Goal: Task Accomplishment & Management: Complete application form

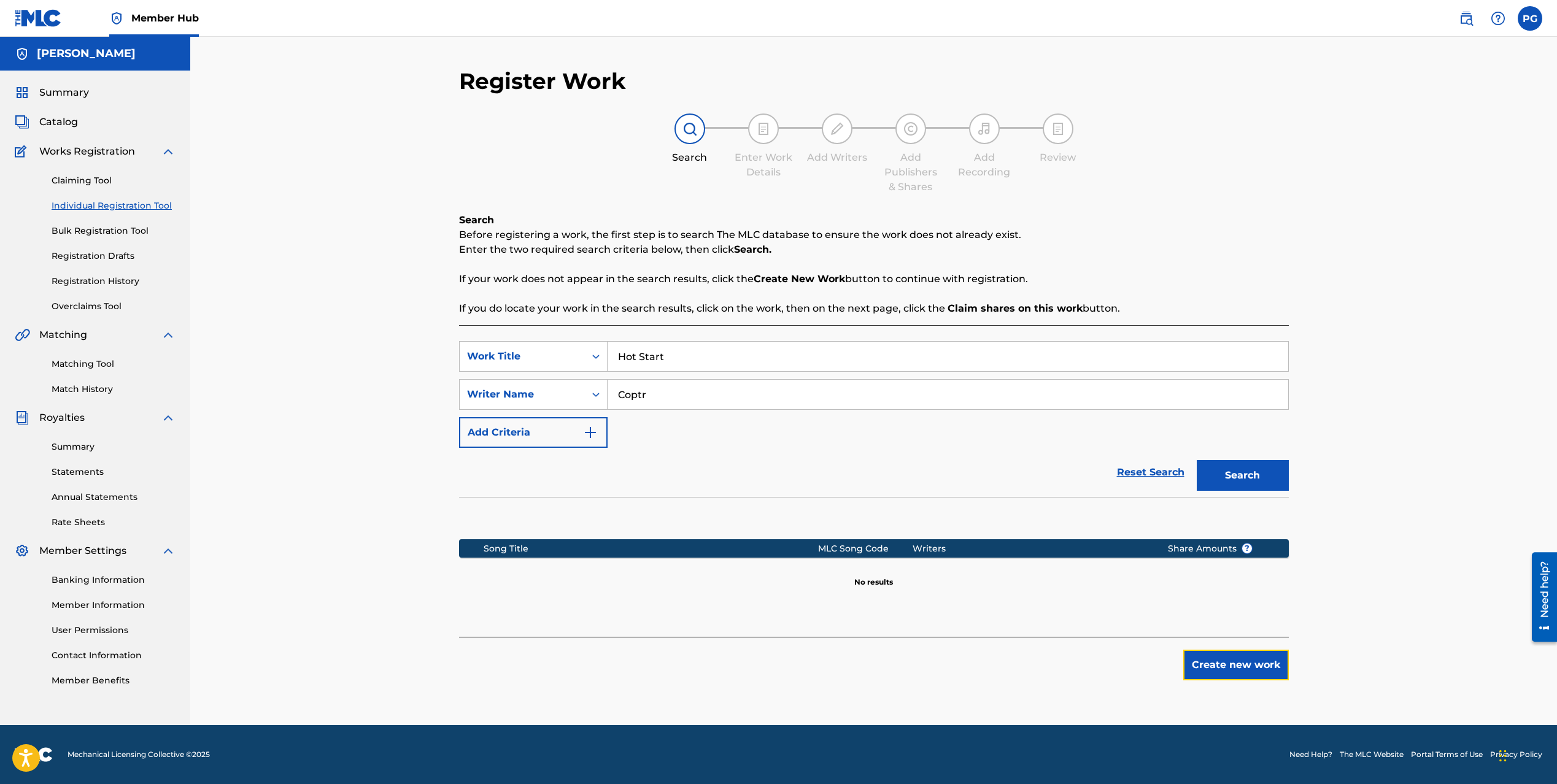
click at [1234, 663] on button "Create new work" at bounding box center [1235, 666] width 106 height 31
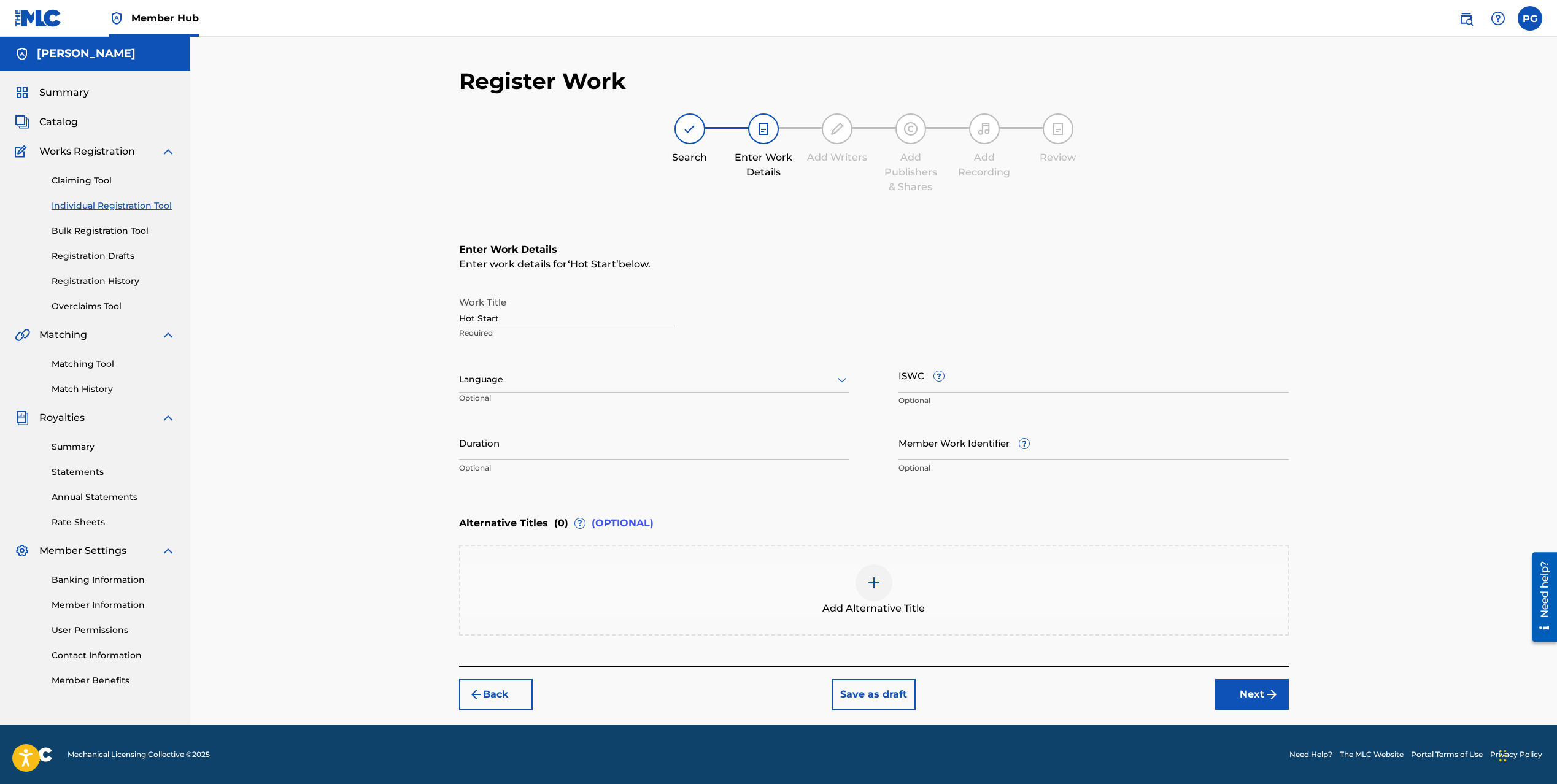
click at [676, 380] on div at bounding box center [654, 380] width 390 height 15
click at [633, 404] on div "English" at bounding box center [655, 407] width 389 height 27
click at [541, 451] on input "Duration" at bounding box center [654, 443] width 390 height 35
click at [1238, 696] on button "Next" at bounding box center [1252, 695] width 74 height 31
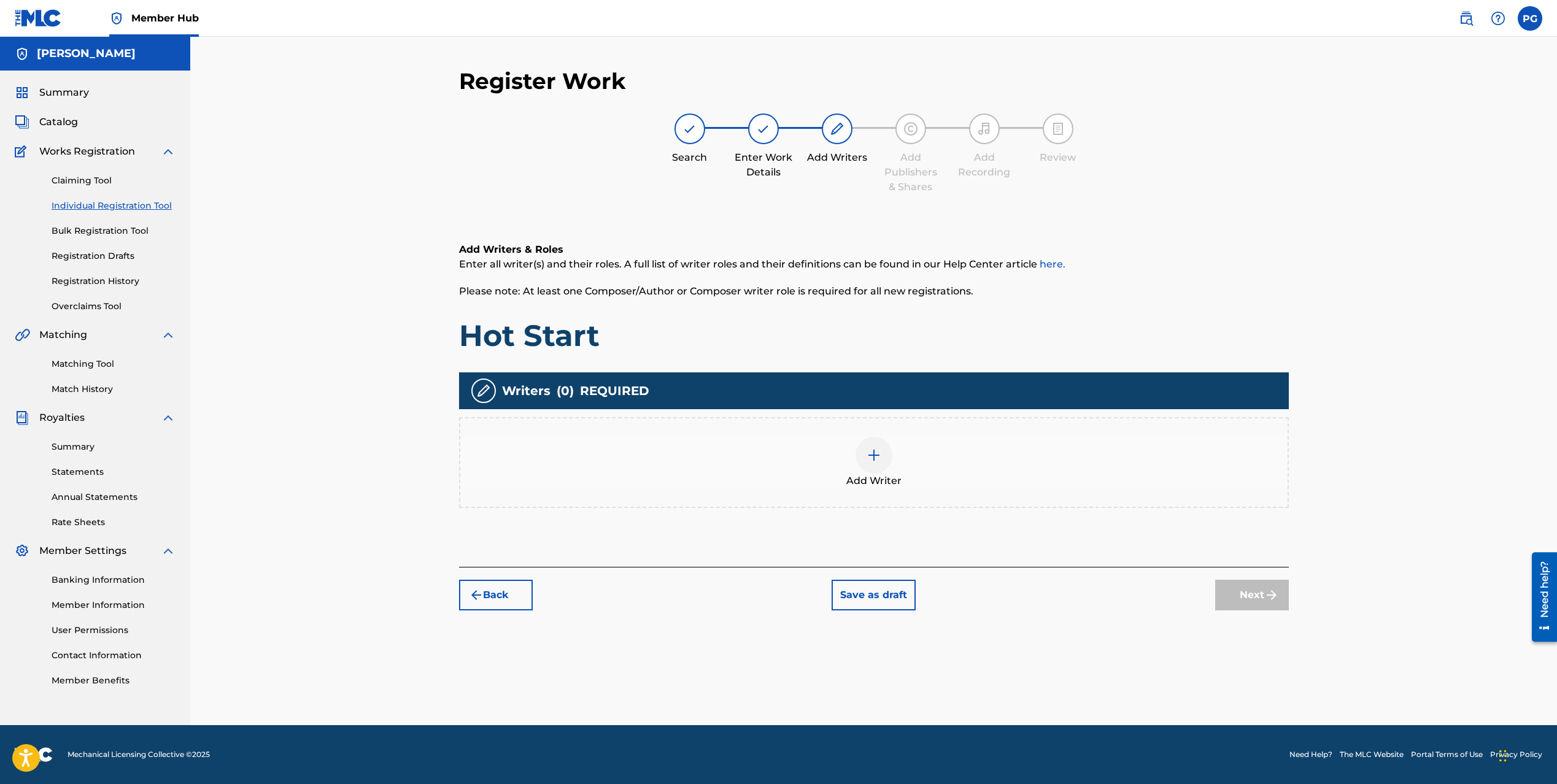
click at [881, 474] on span "Add Writer" at bounding box center [874, 480] width 55 height 15
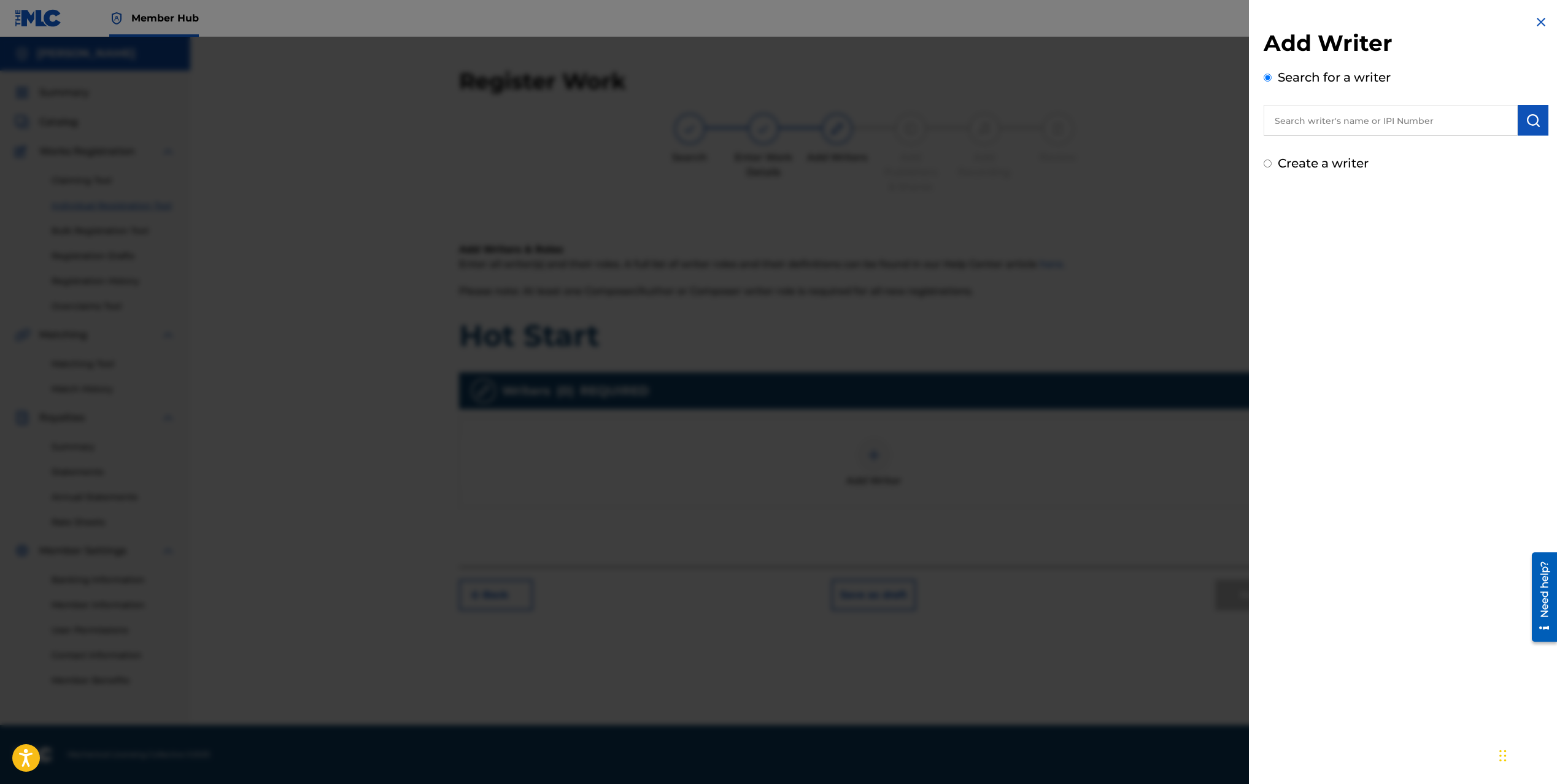
click at [1369, 126] on input "text" at bounding box center [1391, 120] width 254 height 31
paste input "1303786360"
click at [1535, 126] on img "submit" at bounding box center [1533, 120] width 15 height 15
click at [1358, 122] on input "1303786360" at bounding box center [1391, 120] width 254 height 31
click at [1328, 123] on input "1303786360" at bounding box center [1391, 120] width 254 height 31
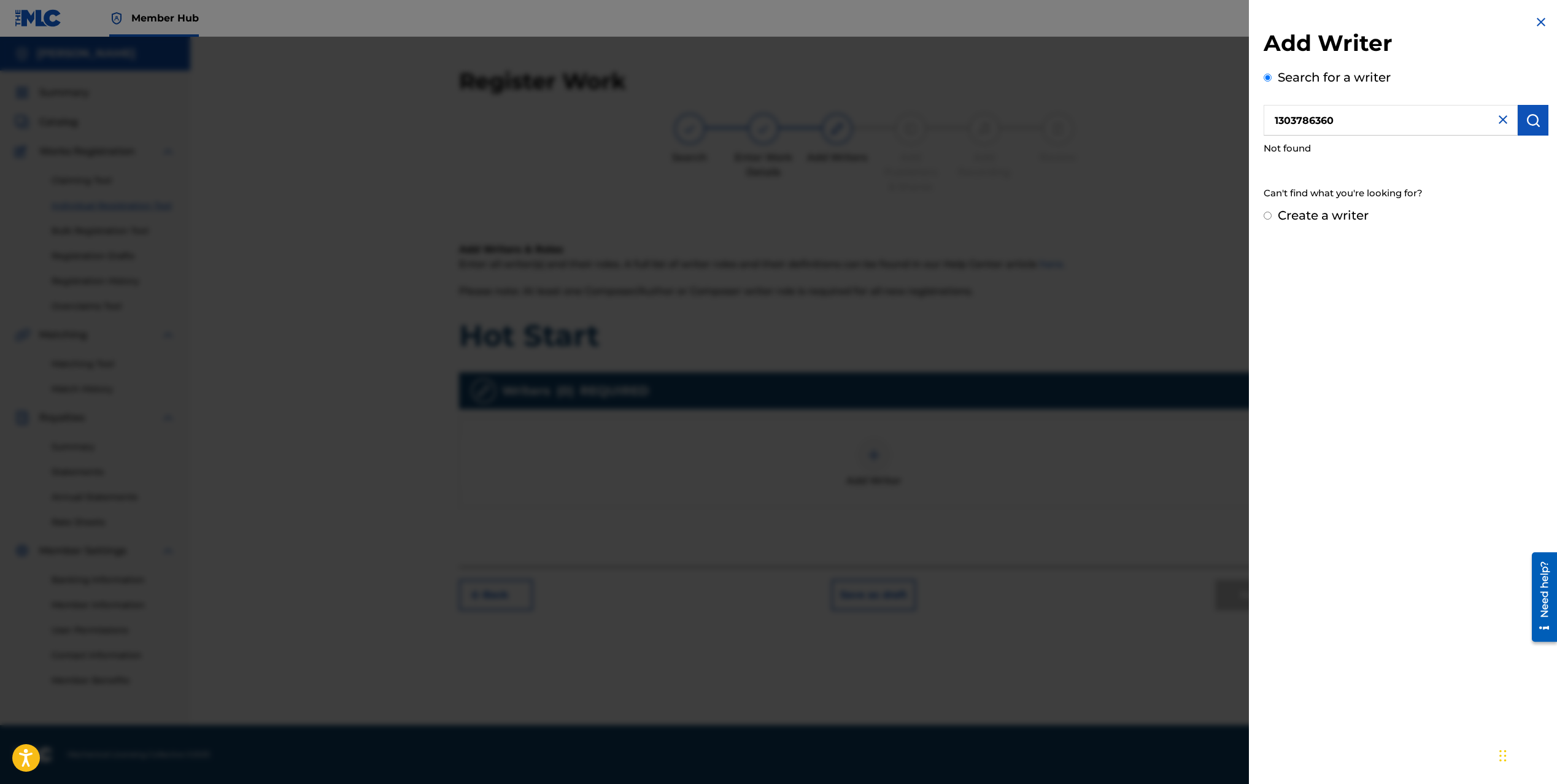
click at [1328, 123] on input "1303786360" at bounding box center [1391, 120] width 254 height 31
paste input "532892"
type input "1303532892"
click at [1531, 126] on img "submit" at bounding box center [1533, 120] width 15 height 15
click at [1392, 120] on input "1303532892" at bounding box center [1391, 120] width 254 height 31
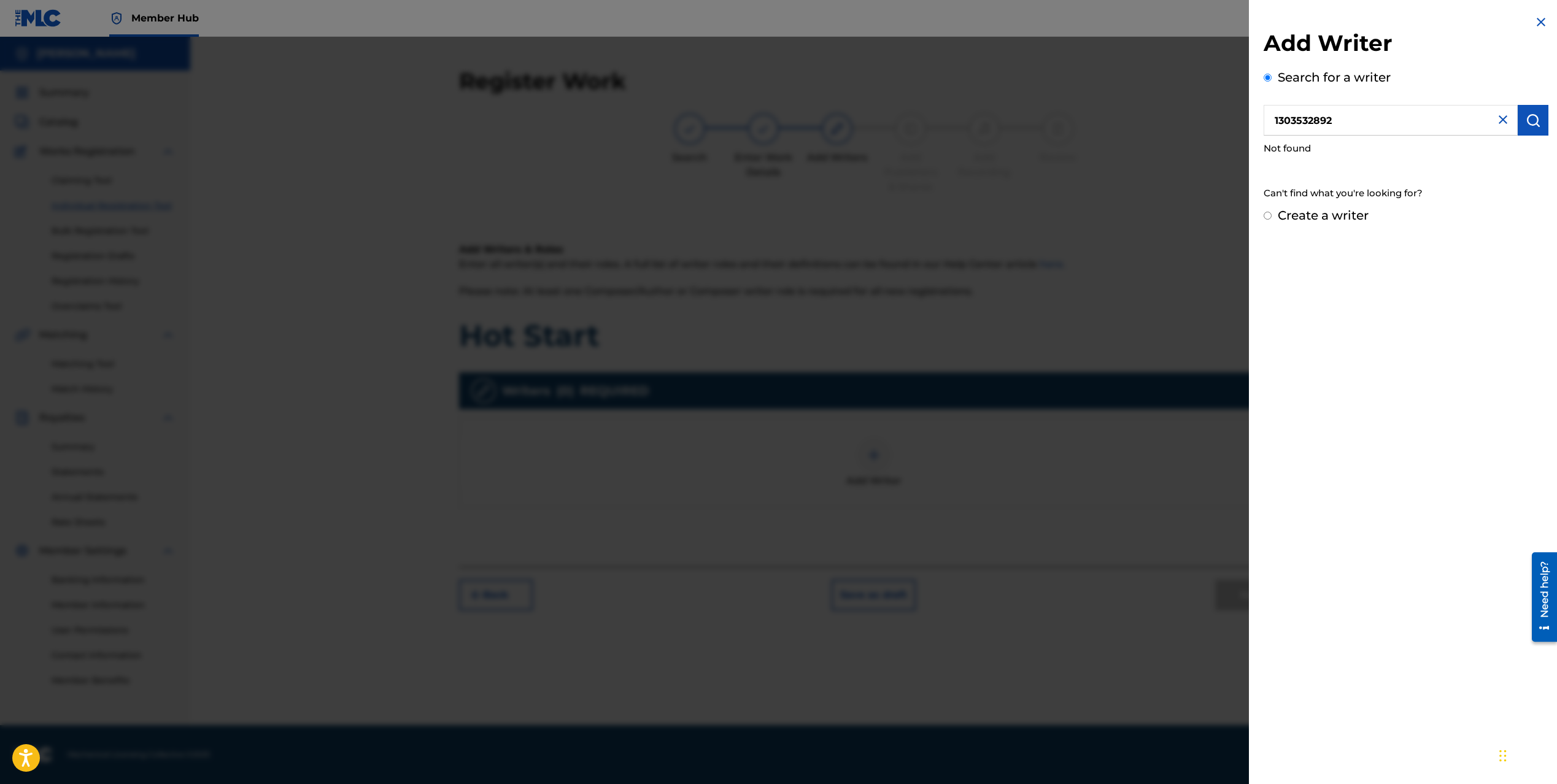
click at [1392, 120] on input "1303532892" at bounding box center [1391, 120] width 254 height 31
click at [1325, 225] on div "Add Writer Search for a writer 1303532892 Not found Can't find what you're look…" at bounding box center [1406, 119] width 314 height 239
click at [1314, 214] on label "Create a writer" at bounding box center [1324, 215] width 91 height 15
radio input "true"
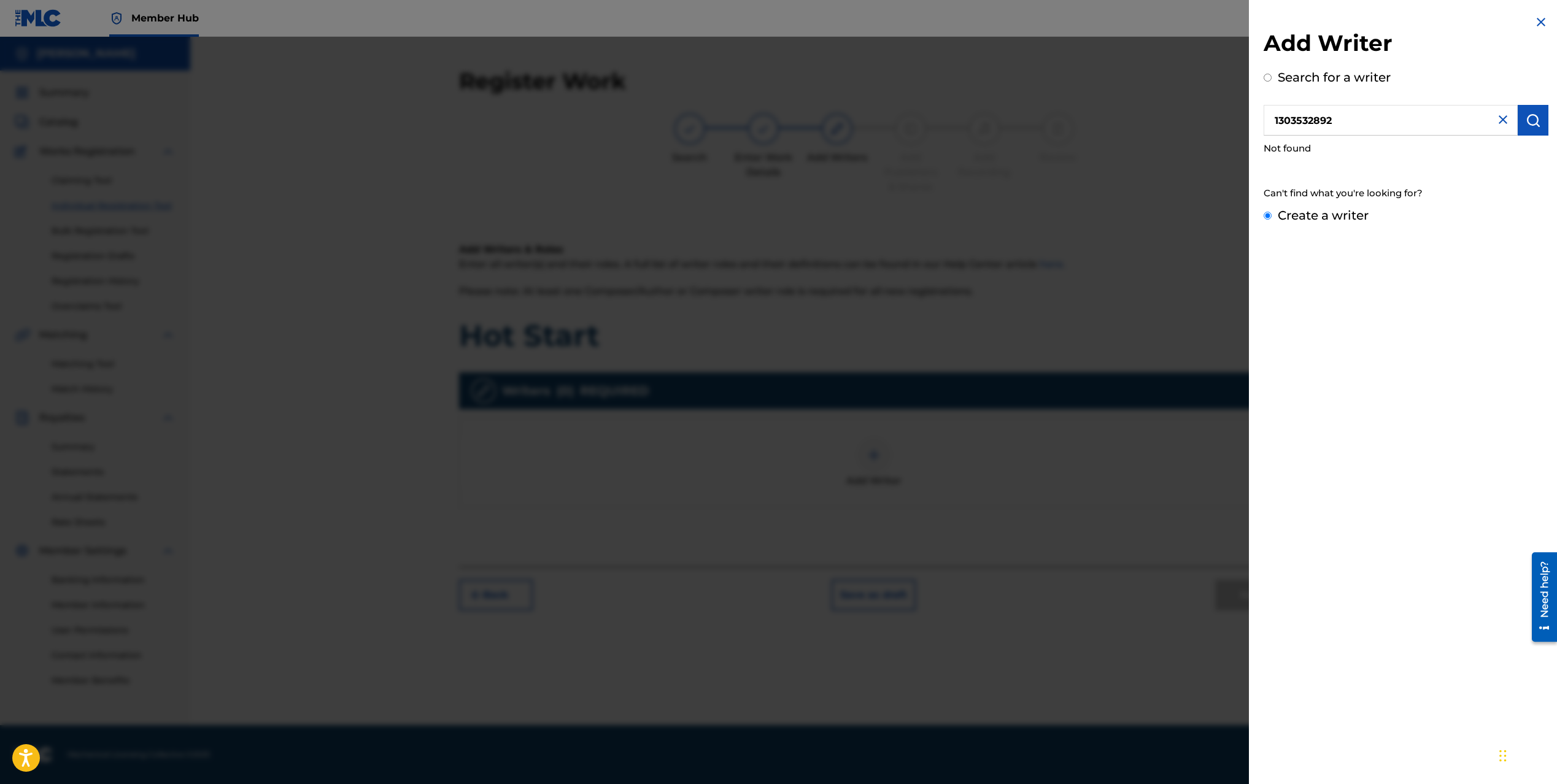
click at [1271, 214] on input "Create a writer" at bounding box center [1267, 215] width 8 height 8
radio input "false"
radio input "true"
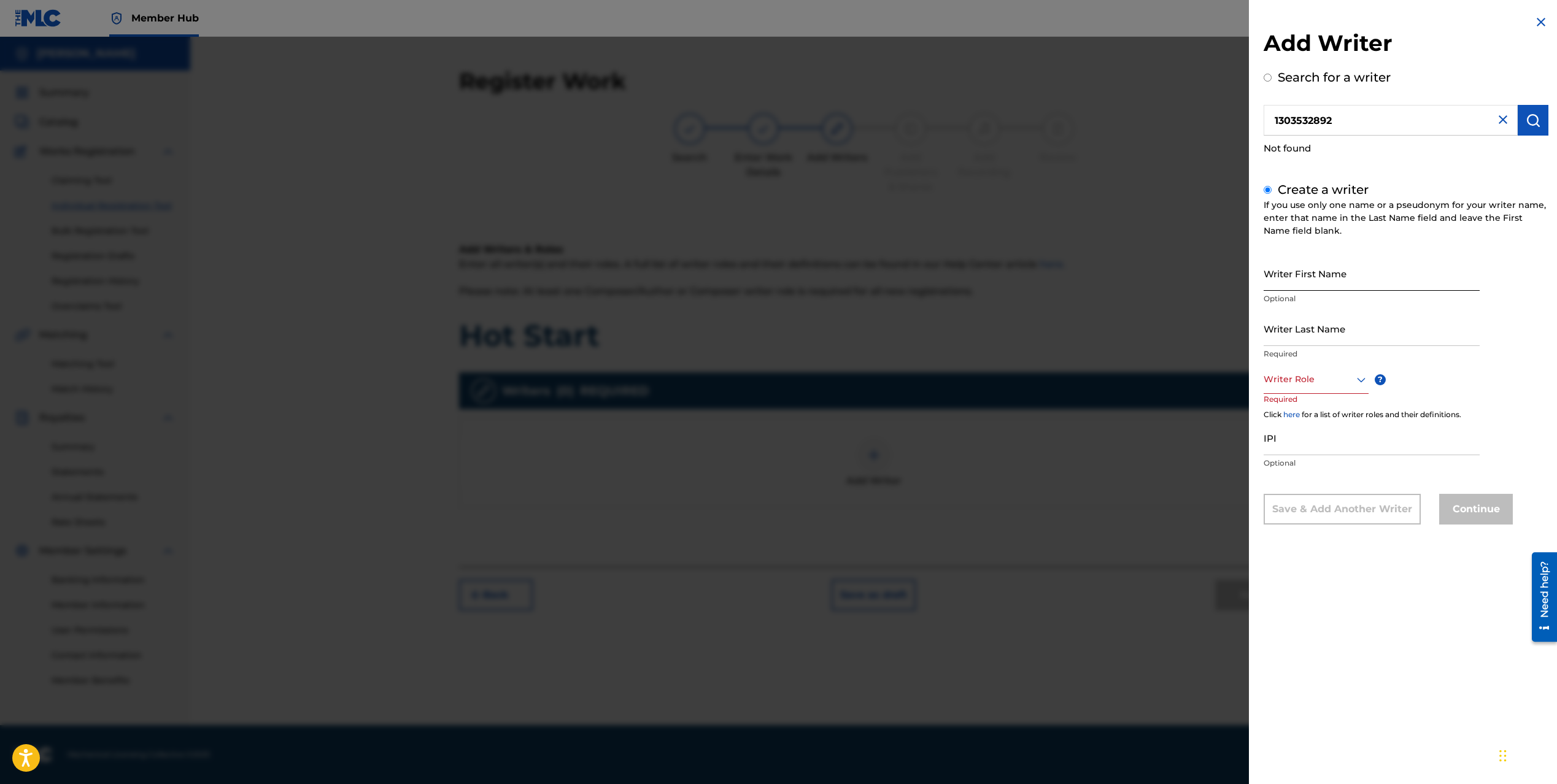
click at [1315, 281] on input "Writer First Name" at bounding box center [1372, 273] width 216 height 35
click at [1285, 441] on input "IPI" at bounding box center [1372, 437] width 216 height 35
paste input "1303786360"
type input "1303786360"
click at [1333, 280] on input "Writer First Name" at bounding box center [1372, 273] width 216 height 35
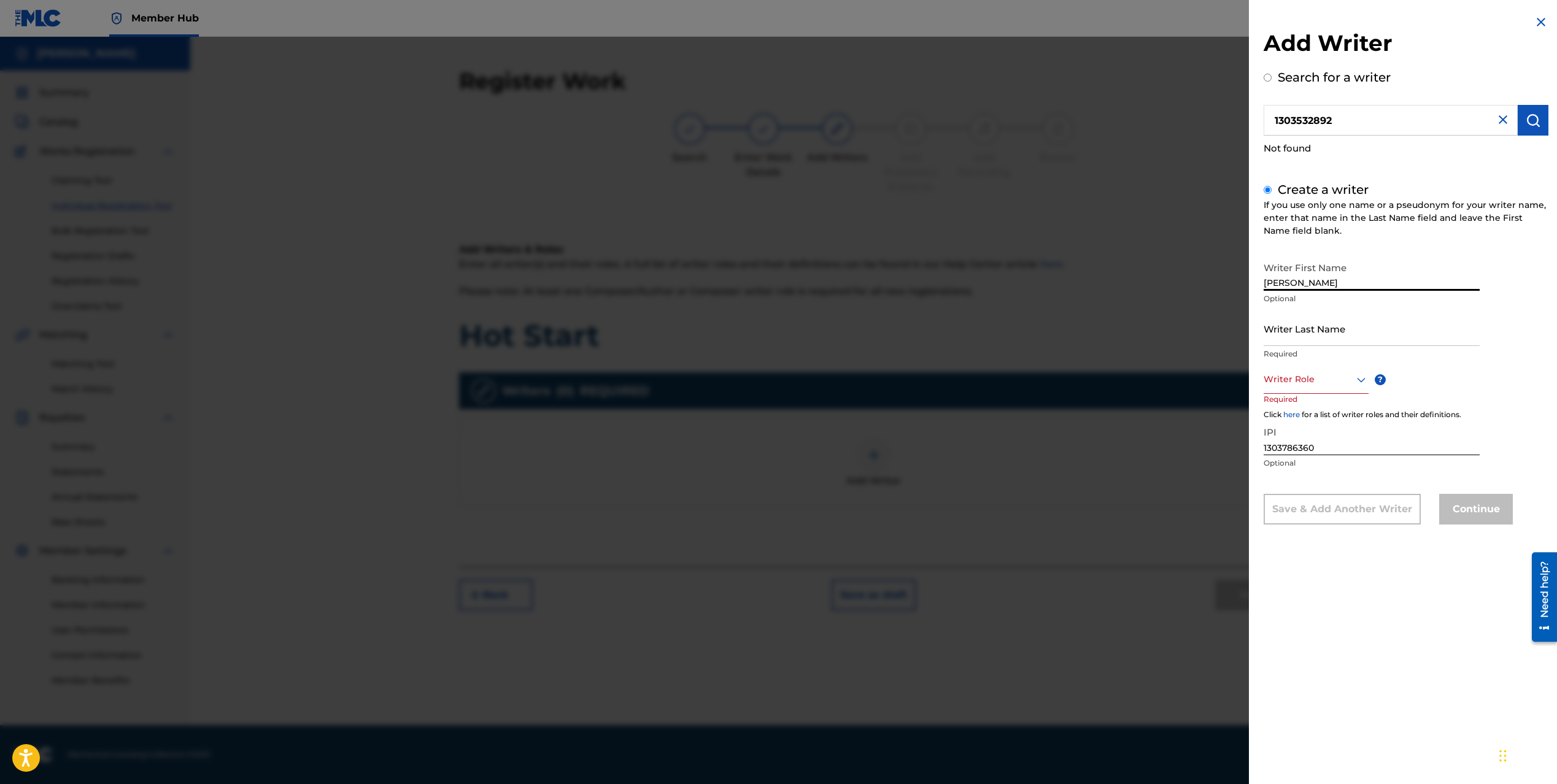
type input "[PERSON_NAME]"
click at [1273, 393] on div "Writer Role" at bounding box center [1316, 380] width 105 height 27
click at [1296, 411] on div "Composer/Author" at bounding box center [1316, 407] width 104 height 27
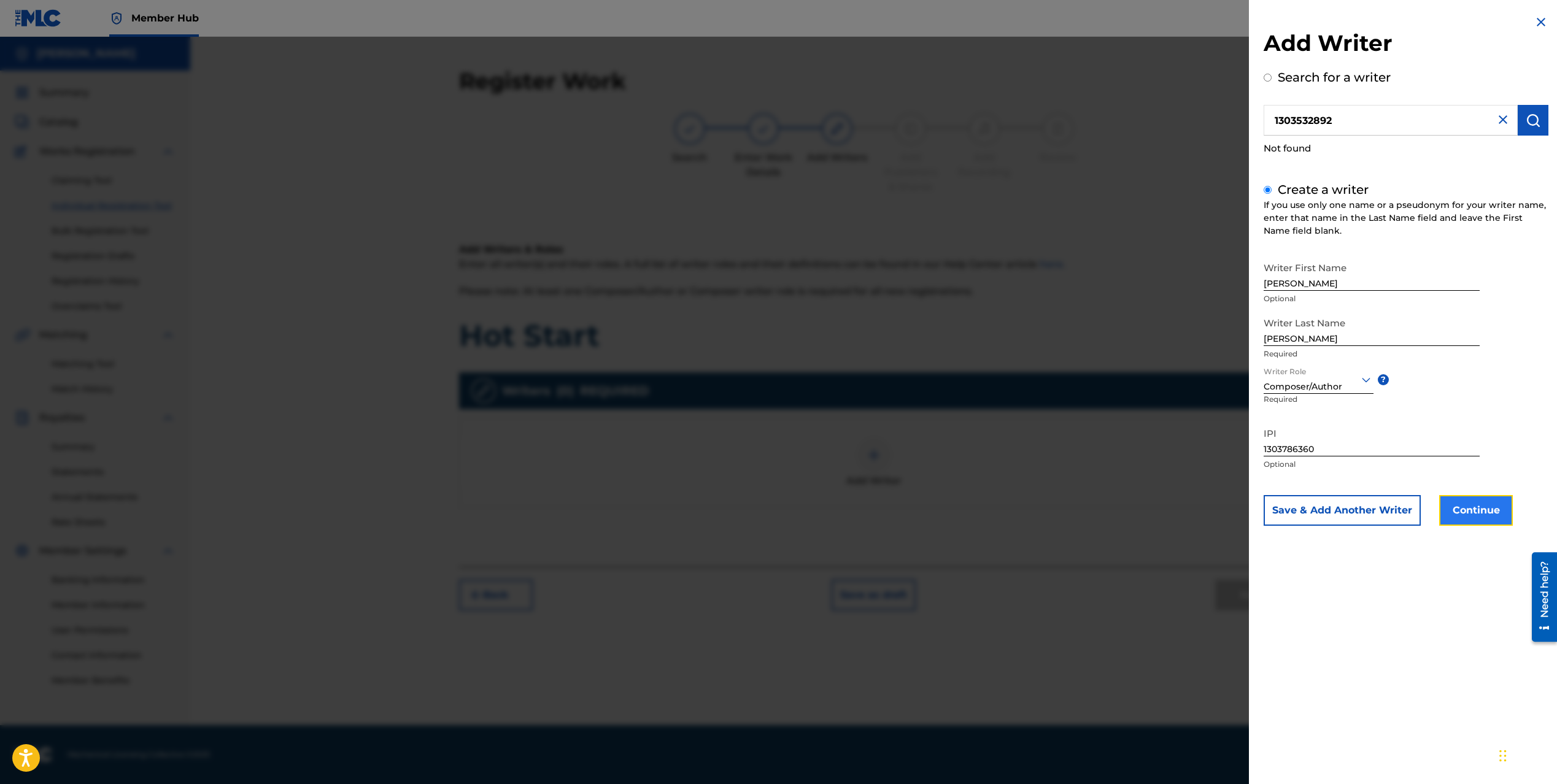
click at [1460, 514] on button "Continue" at bounding box center [1476, 510] width 74 height 31
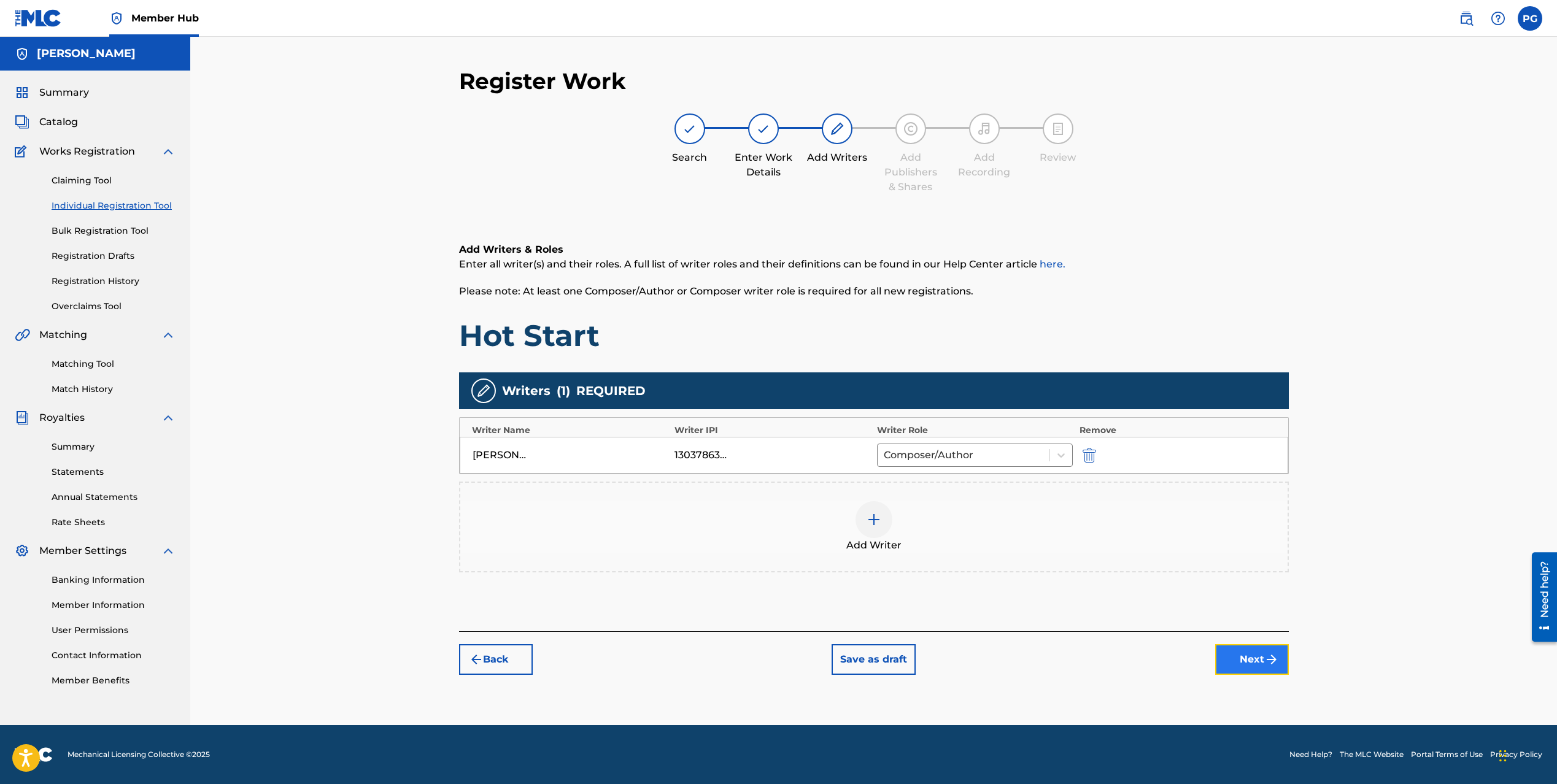
click at [1250, 660] on button "Next" at bounding box center [1252, 660] width 74 height 31
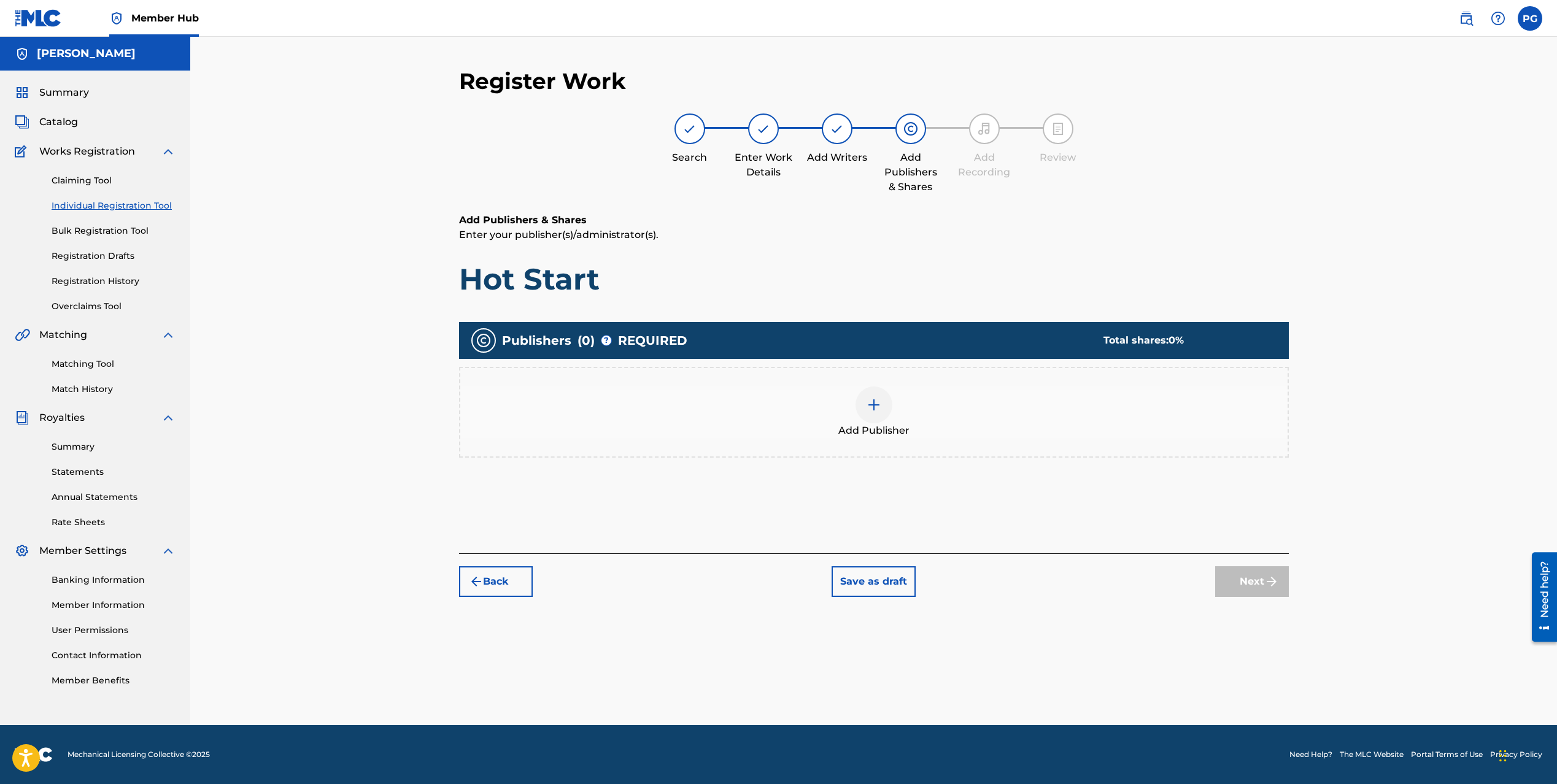
click at [872, 407] on img at bounding box center [873, 405] width 15 height 15
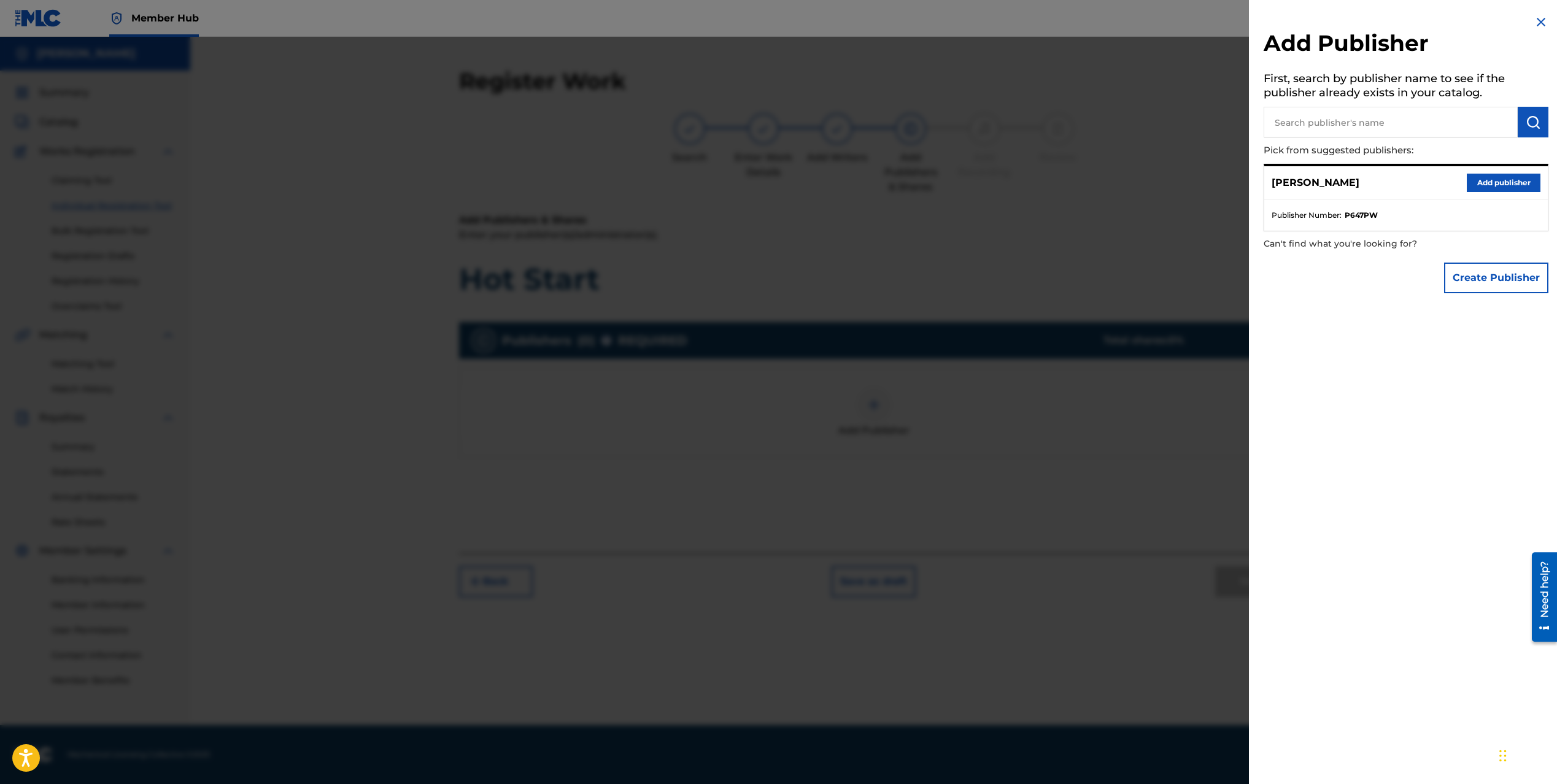
click at [1335, 133] on input "text" at bounding box center [1391, 122] width 254 height 31
click at [1480, 184] on button "Add publisher" at bounding box center [1504, 182] width 74 height 18
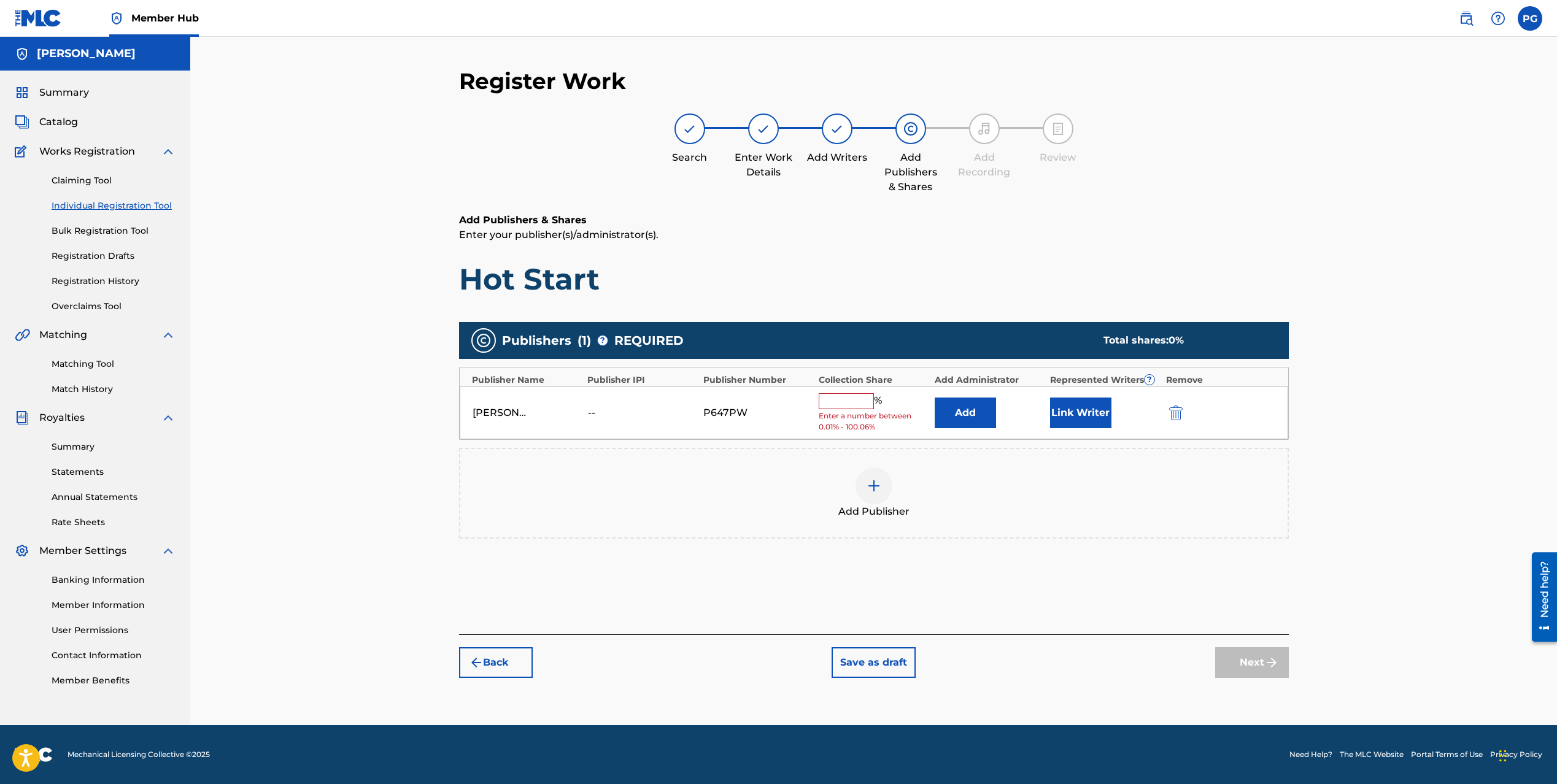
click at [839, 402] on input "text" at bounding box center [846, 401] width 55 height 16
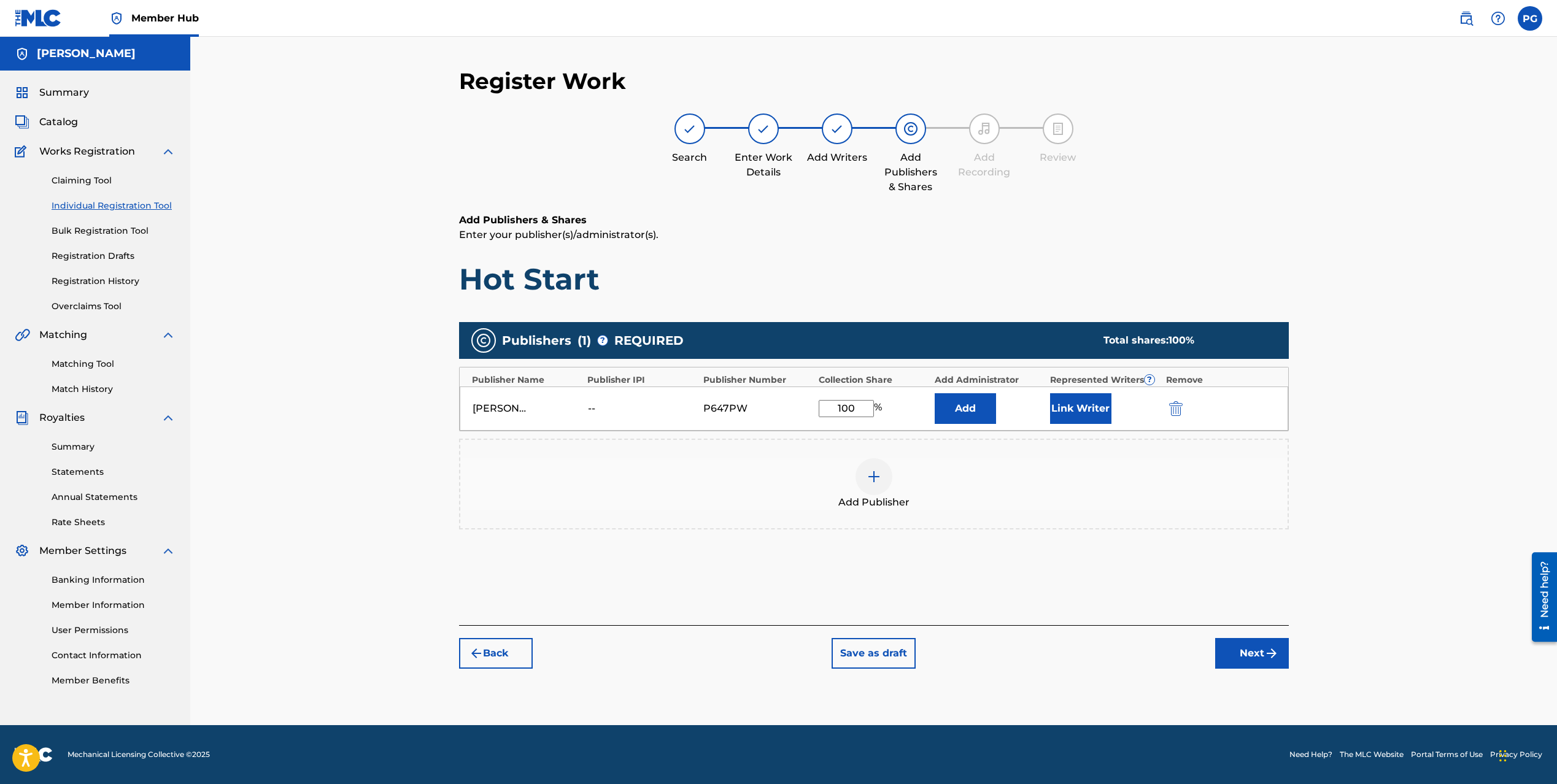
type input "100"
click at [1334, 512] on div "Register Work Search Enter Work Details Add Writers Add Publishers & Shares Add…" at bounding box center [873, 381] width 1367 height 689
click at [1258, 649] on button "Next" at bounding box center [1252, 654] width 74 height 31
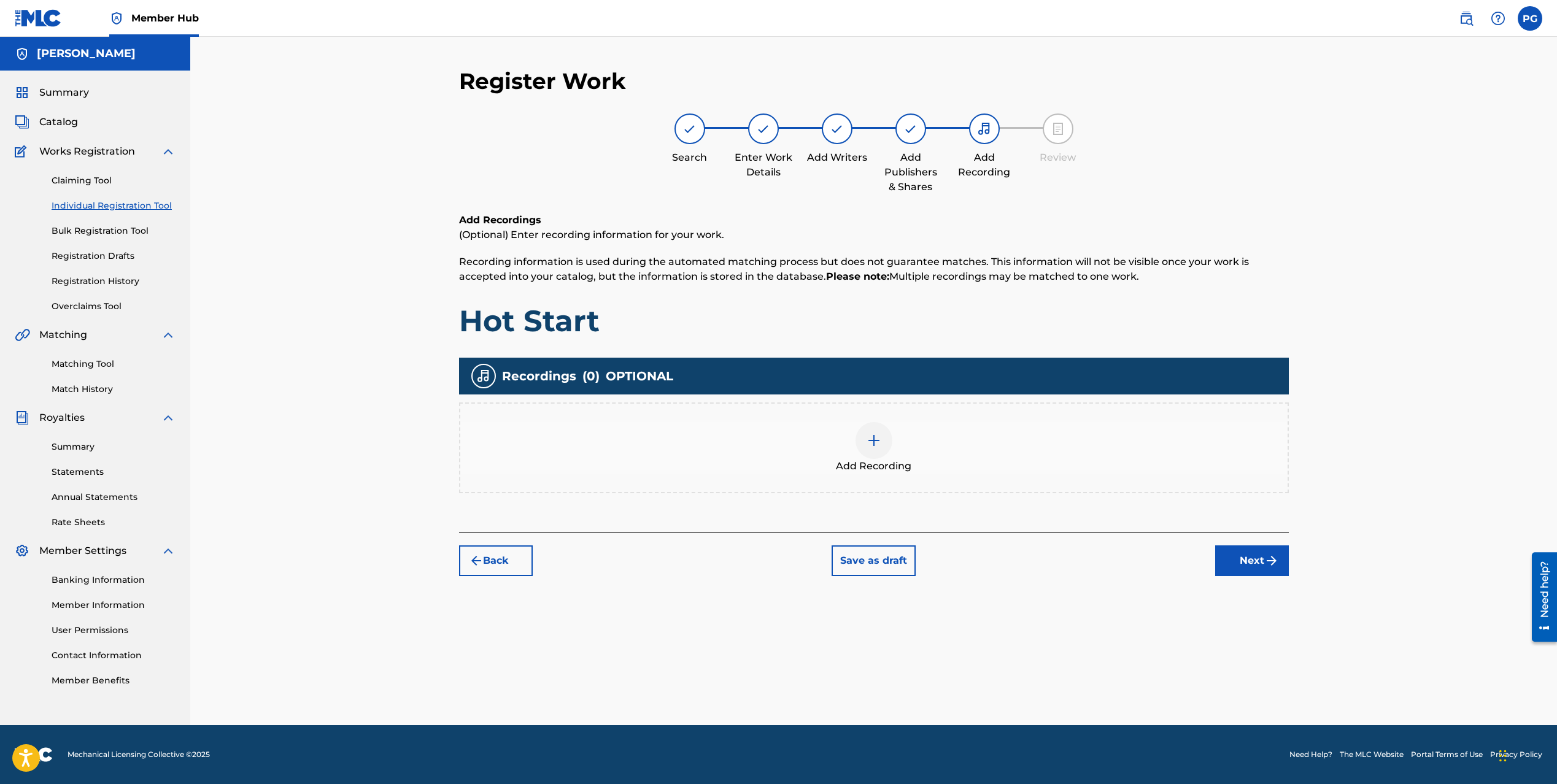
click at [874, 444] on img at bounding box center [873, 440] width 15 height 15
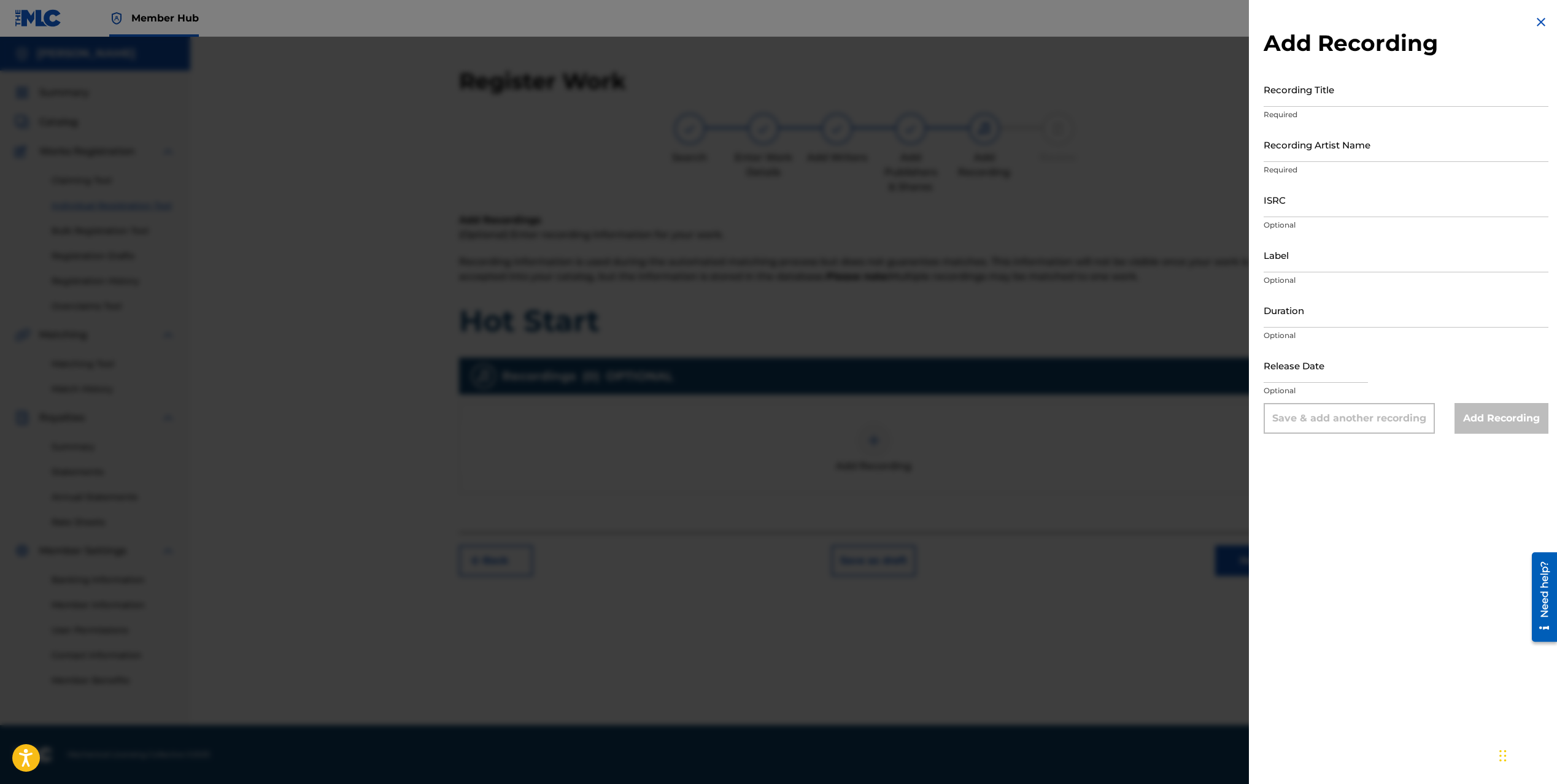
click at [1536, 18] on img at bounding box center [1541, 21] width 15 height 15
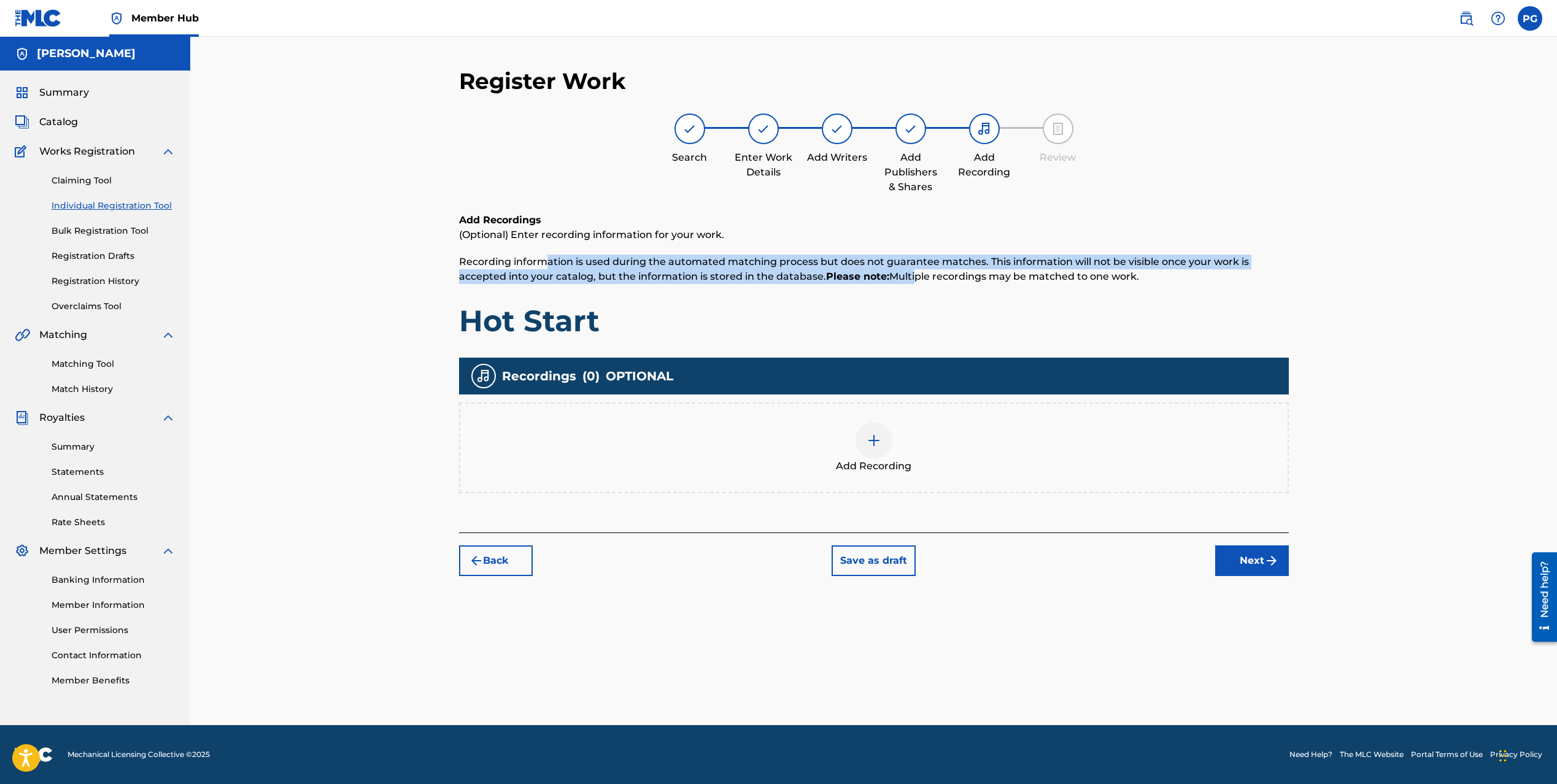
drag, startPoint x: 542, startPoint y: 260, endPoint x: 913, endPoint y: 280, distance: 371.5
click at [913, 280] on span "Recording information is used during the automated matching process but does no…" at bounding box center [854, 268] width 790 height 27
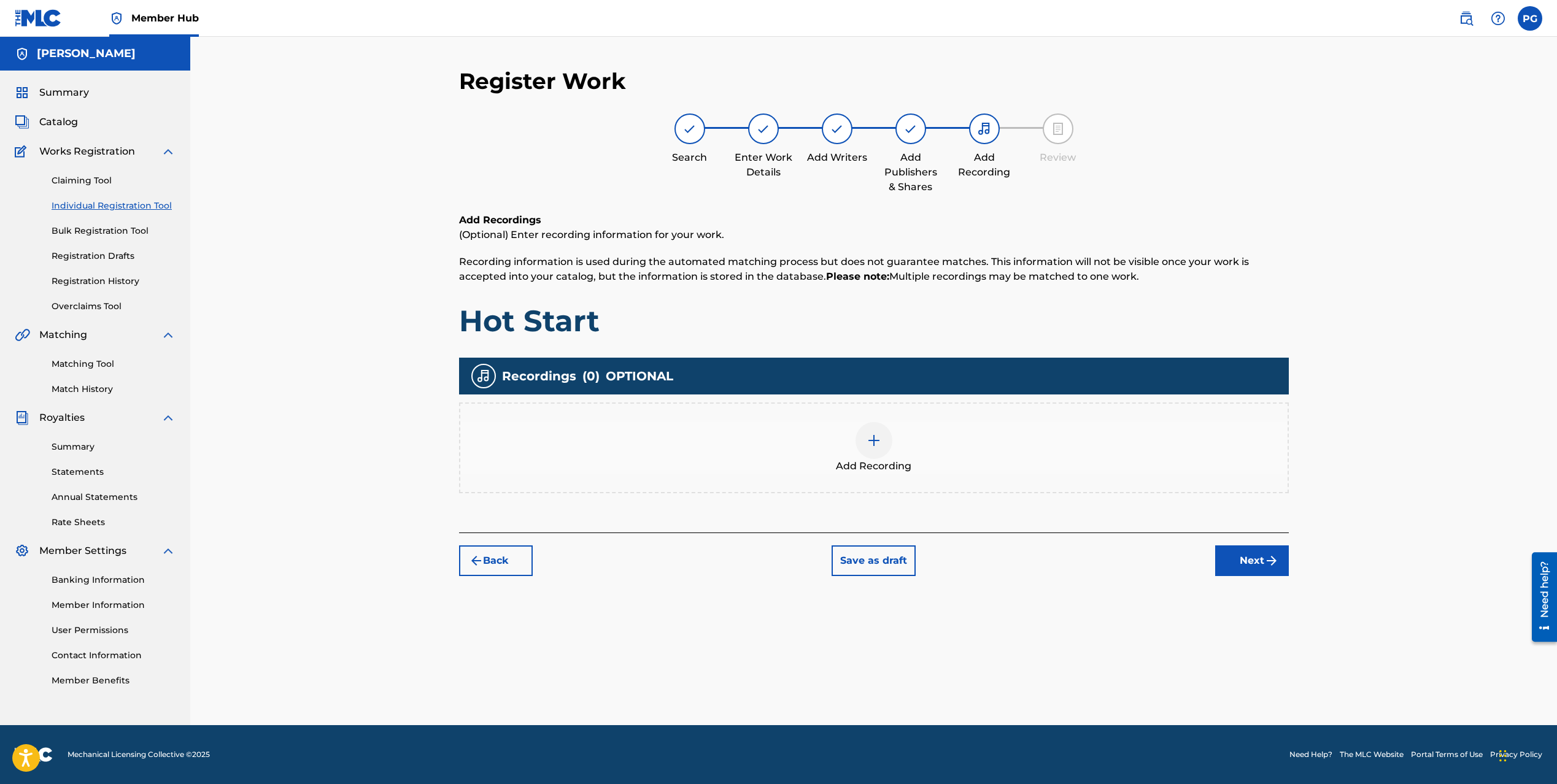
click at [872, 461] on span "Add Recording" at bounding box center [873, 466] width 75 height 15
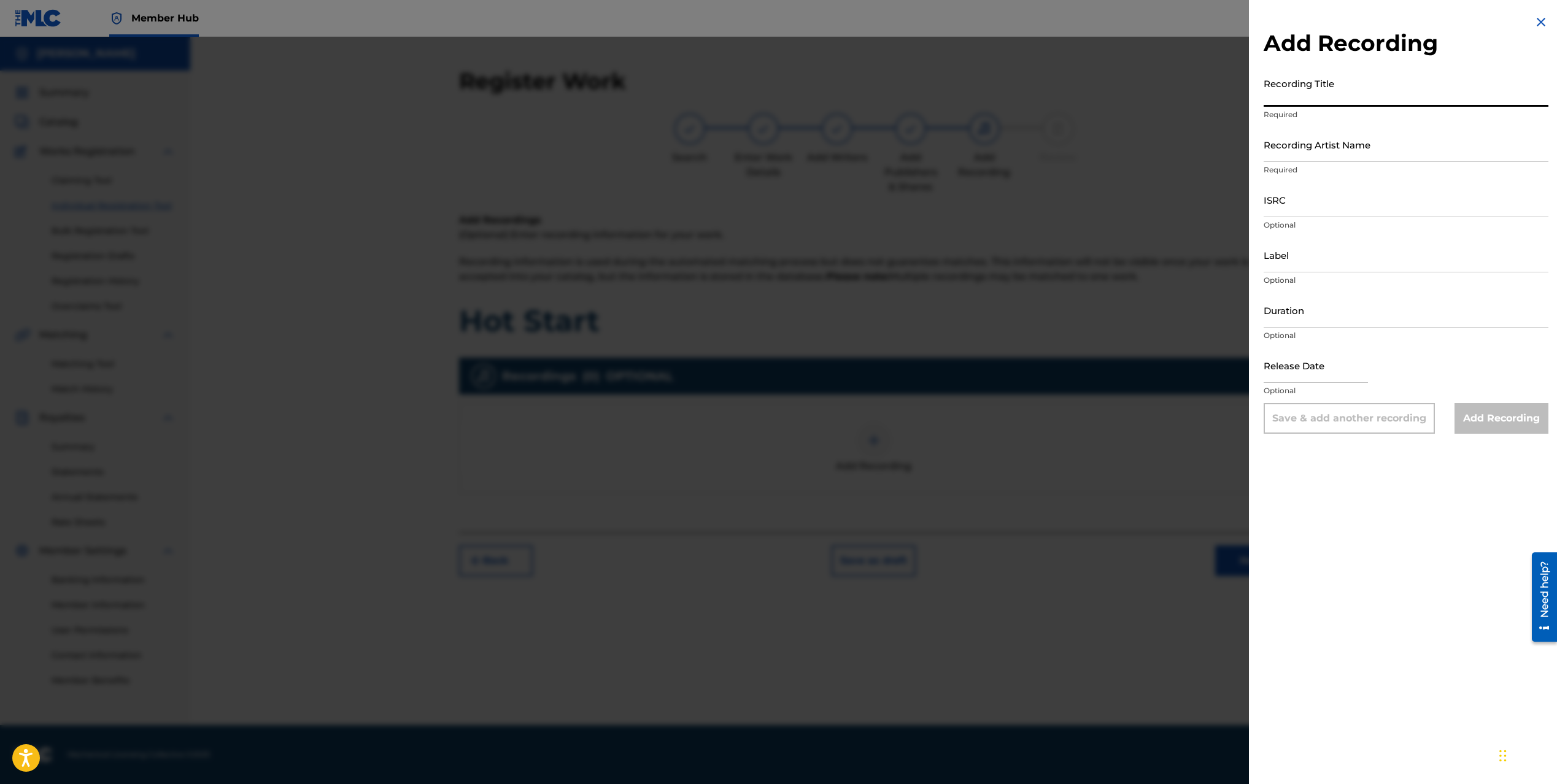
click at [1325, 95] on input "Recording Title" at bounding box center [1406, 89] width 285 height 35
click at [1538, 23] on img at bounding box center [1541, 21] width 15 height 15
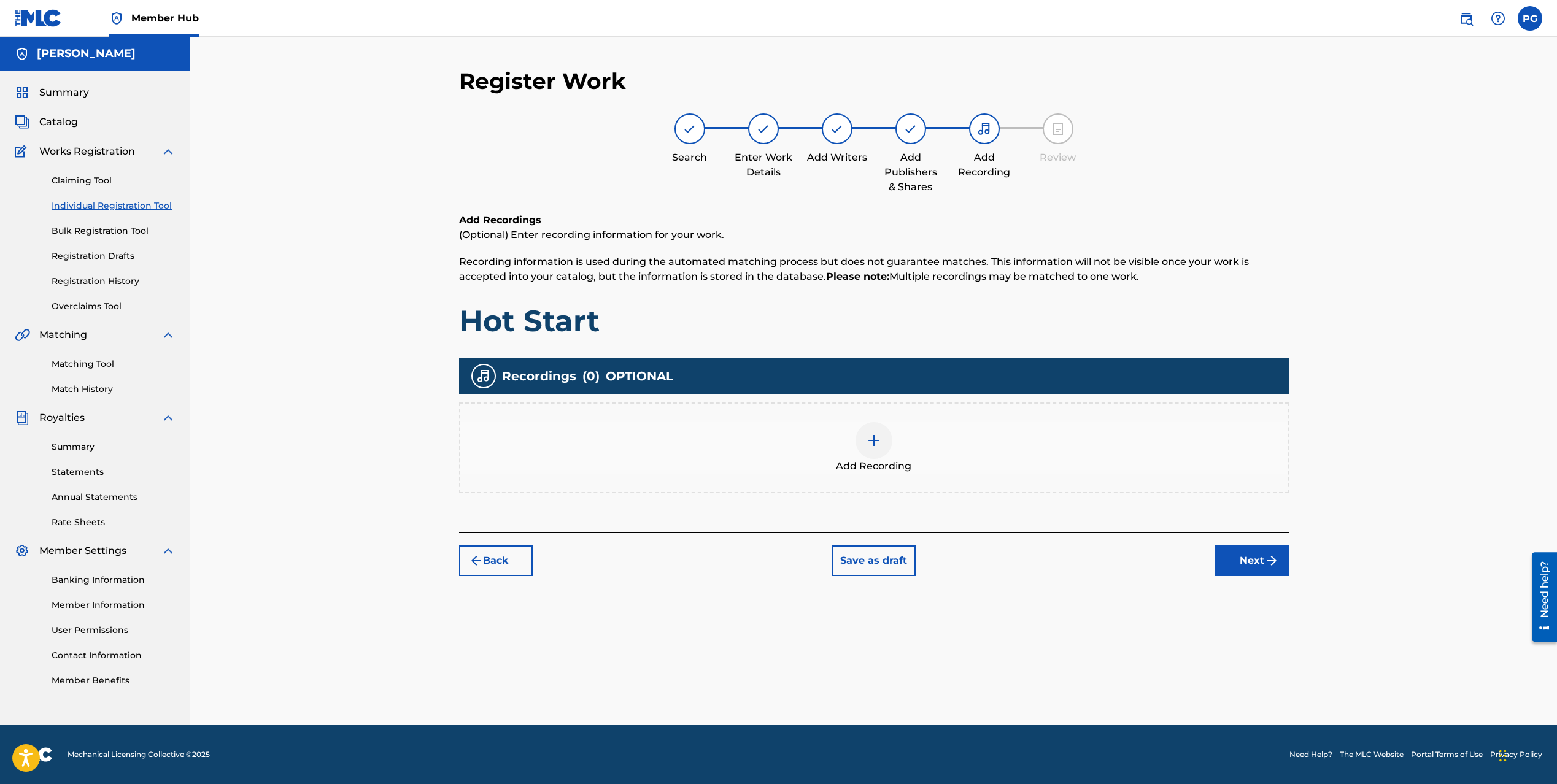
click at [894, 443] on div "Add Recording" at bounding box center [874, 448] width 827 height 51
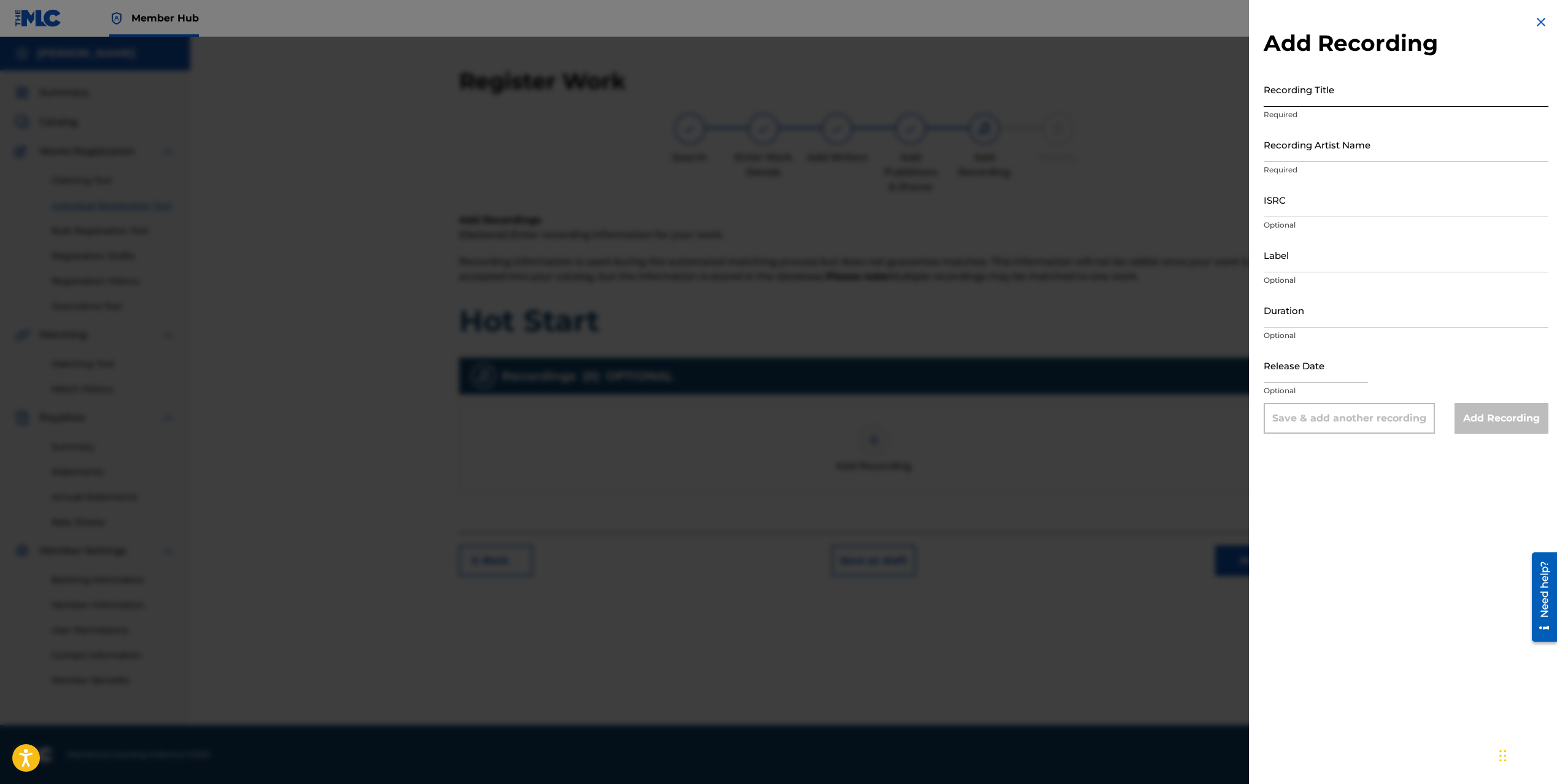
click at [1307, 93] on input "Recording Title" at bounding box center [1406, 89] width 285 height 35
type input "Hot Start"
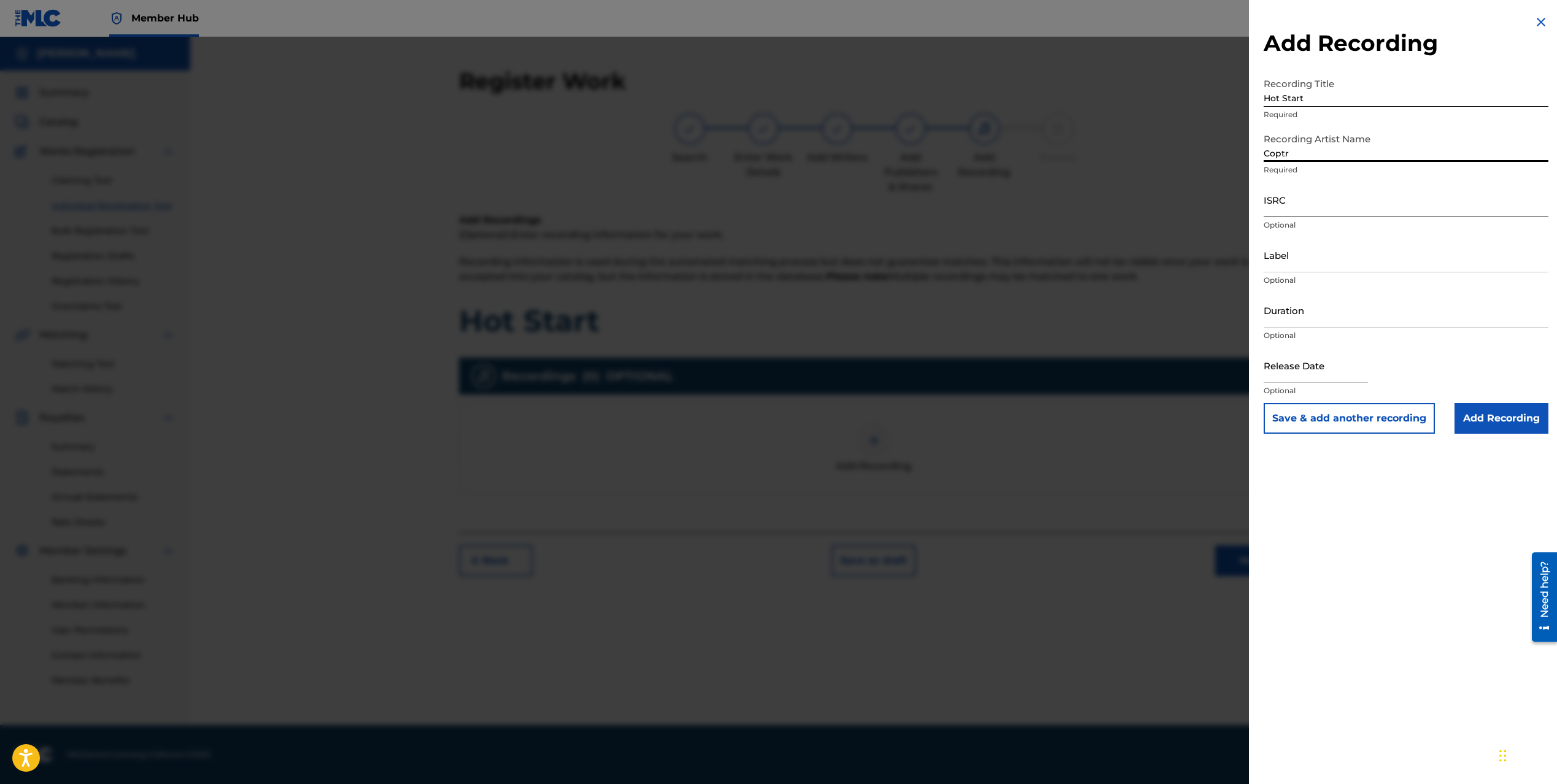
type input "Coptr"
click at [1298, 212] on input "ISRC" at bounding box center [1406, 199] width 285 height 35
paste input "QZZ7U2571696"
type input "QZZ7U2571696"
click at [1308, 264] on input "Label" at bounding box center [1406, 255] width 285 height 35
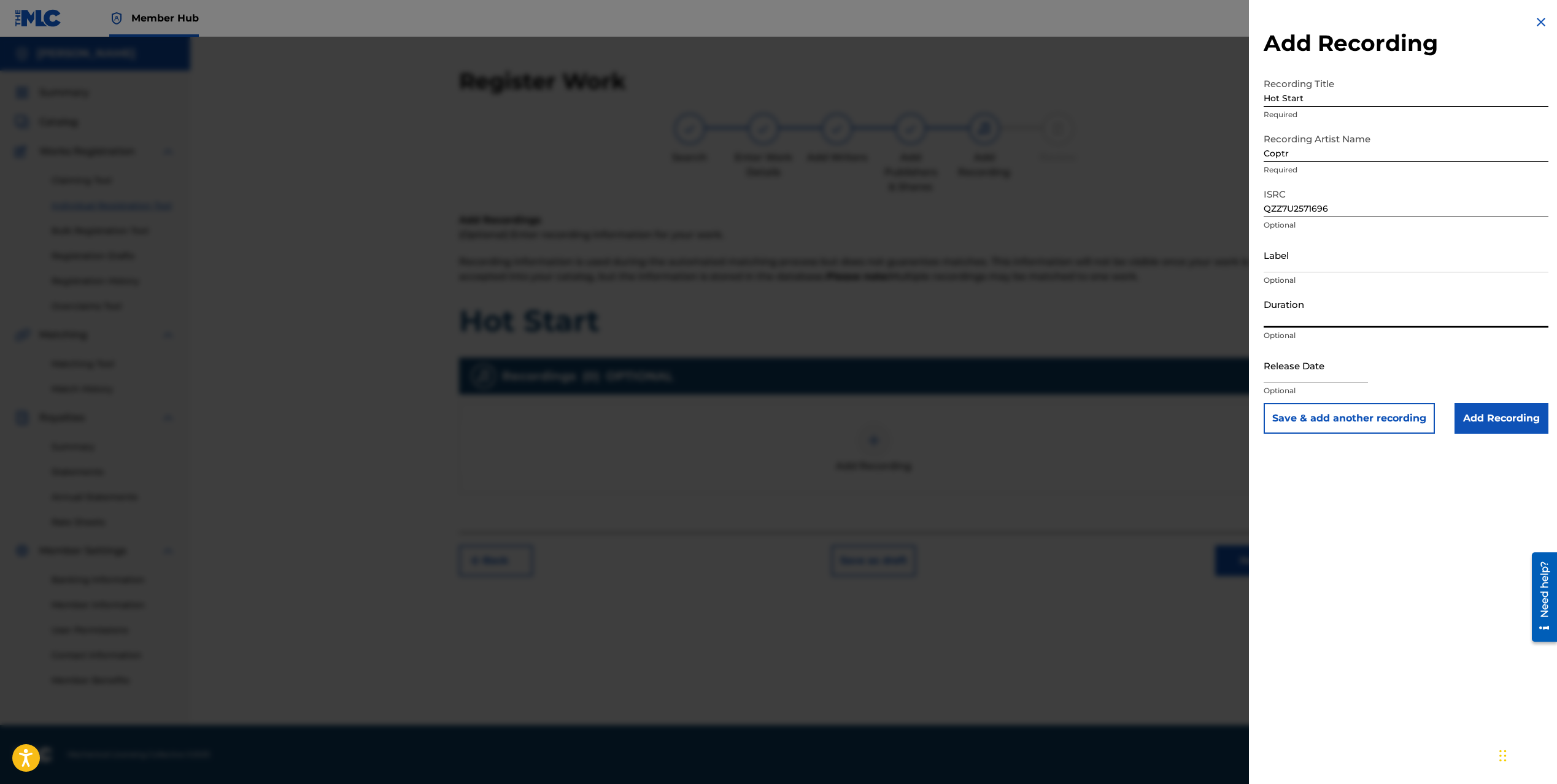
click at [1300, 316] on input "Duration" at bounding box center [1406, 310] width 285 height 35
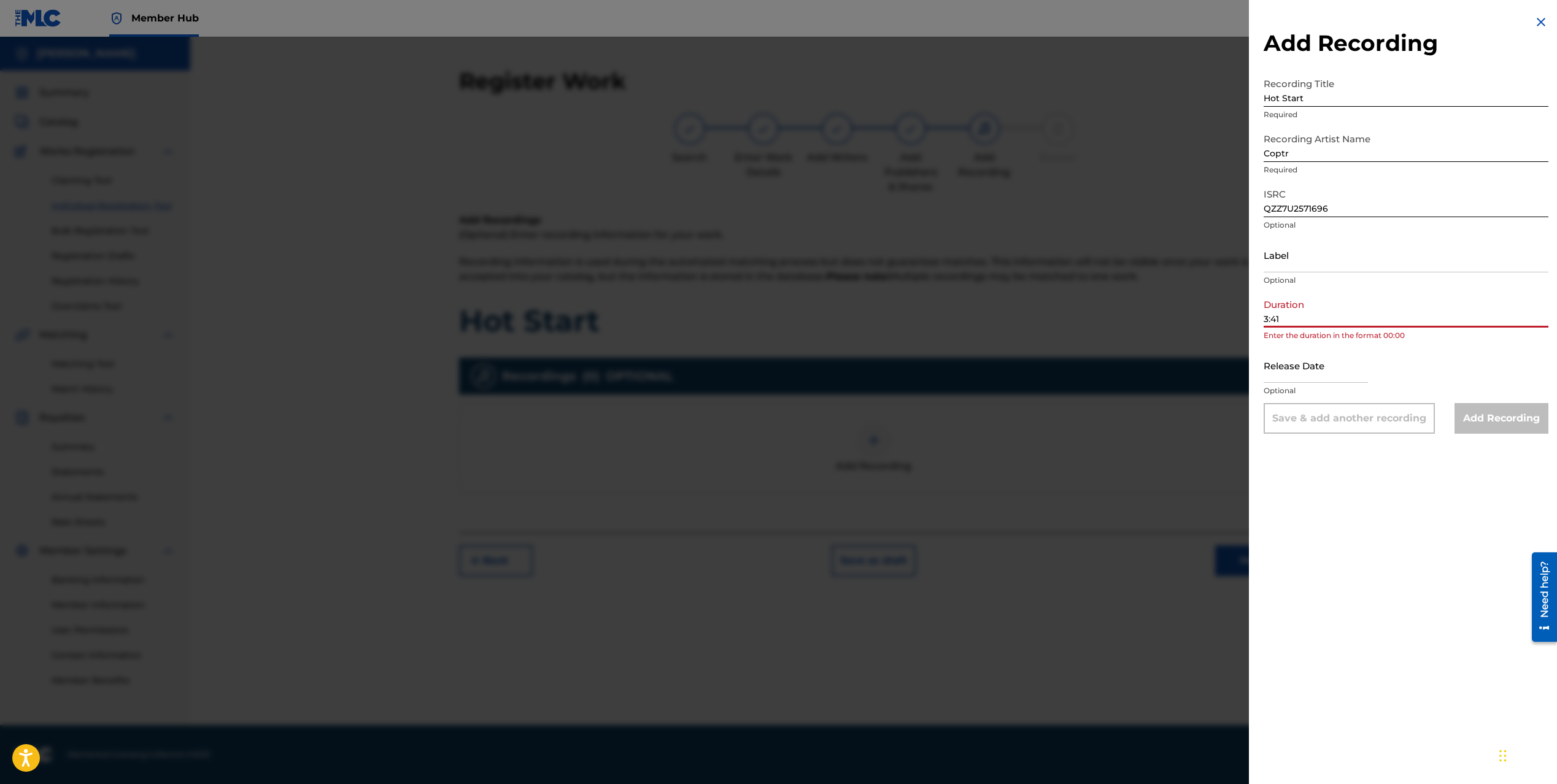
click at [1432, 395] on p "Optional" at bounding box center [1406, 390] width 285 height 11
click at [1504, 466] on div "Add Recording Recording Title Hot Start Required Recording Artist Name Coptr Re…" at bounding box center [1406, 392] width 314 height 784
click at [1500, 417] on div "Add Recording" at bounding box center [1501, 419] width 94 height 31
click at [1351, 320] on input "3:41" at bounding box center [1406, 310] width 285 height 35
click at [1264, 318] on input "3:41" at bounding box center [1406, 310] width 285 height 35
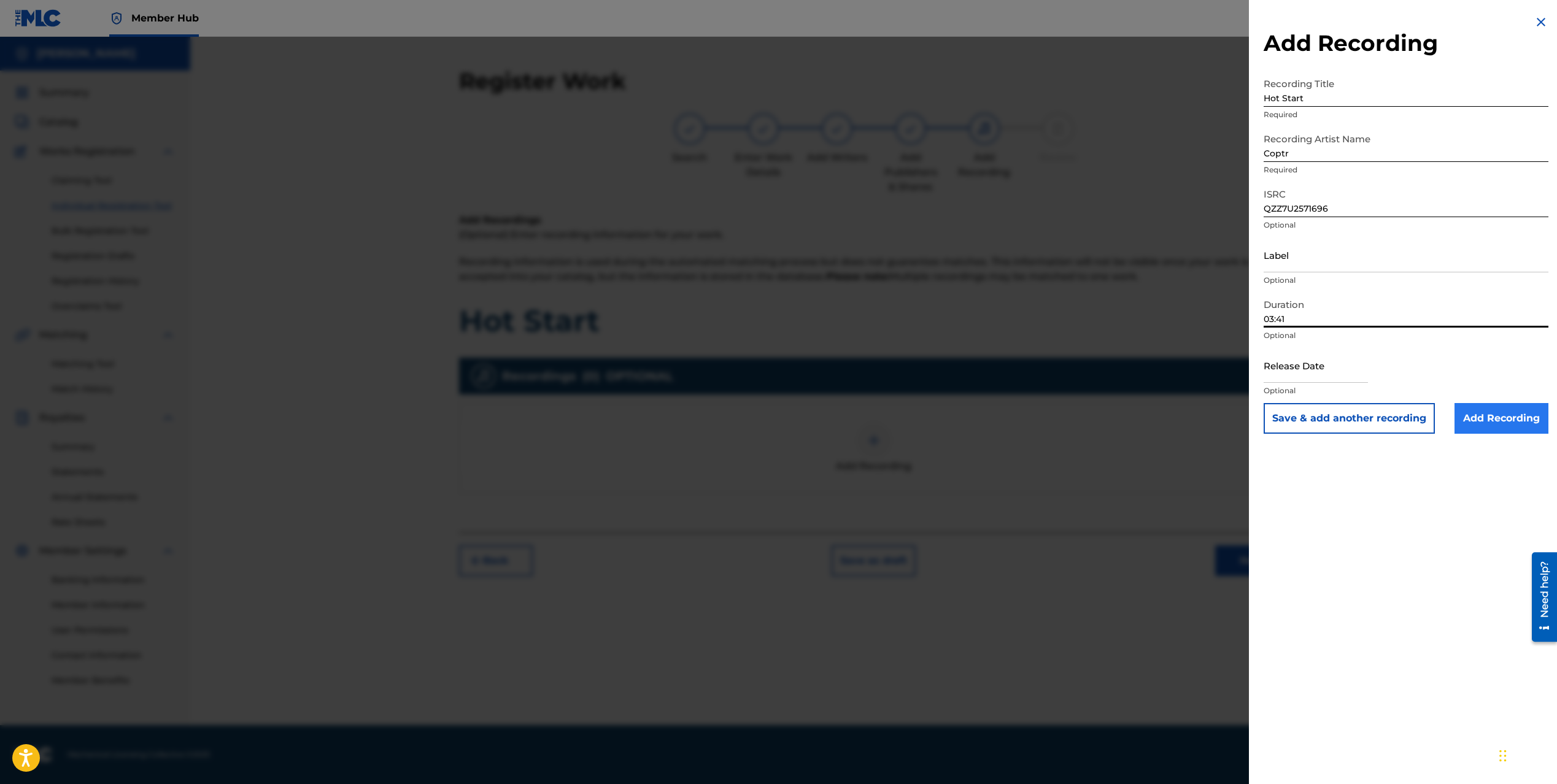
type input "03:41"
click at [1466, 408] on input "Add Recording" at bounding box center [1501, 419] width 94 height 31
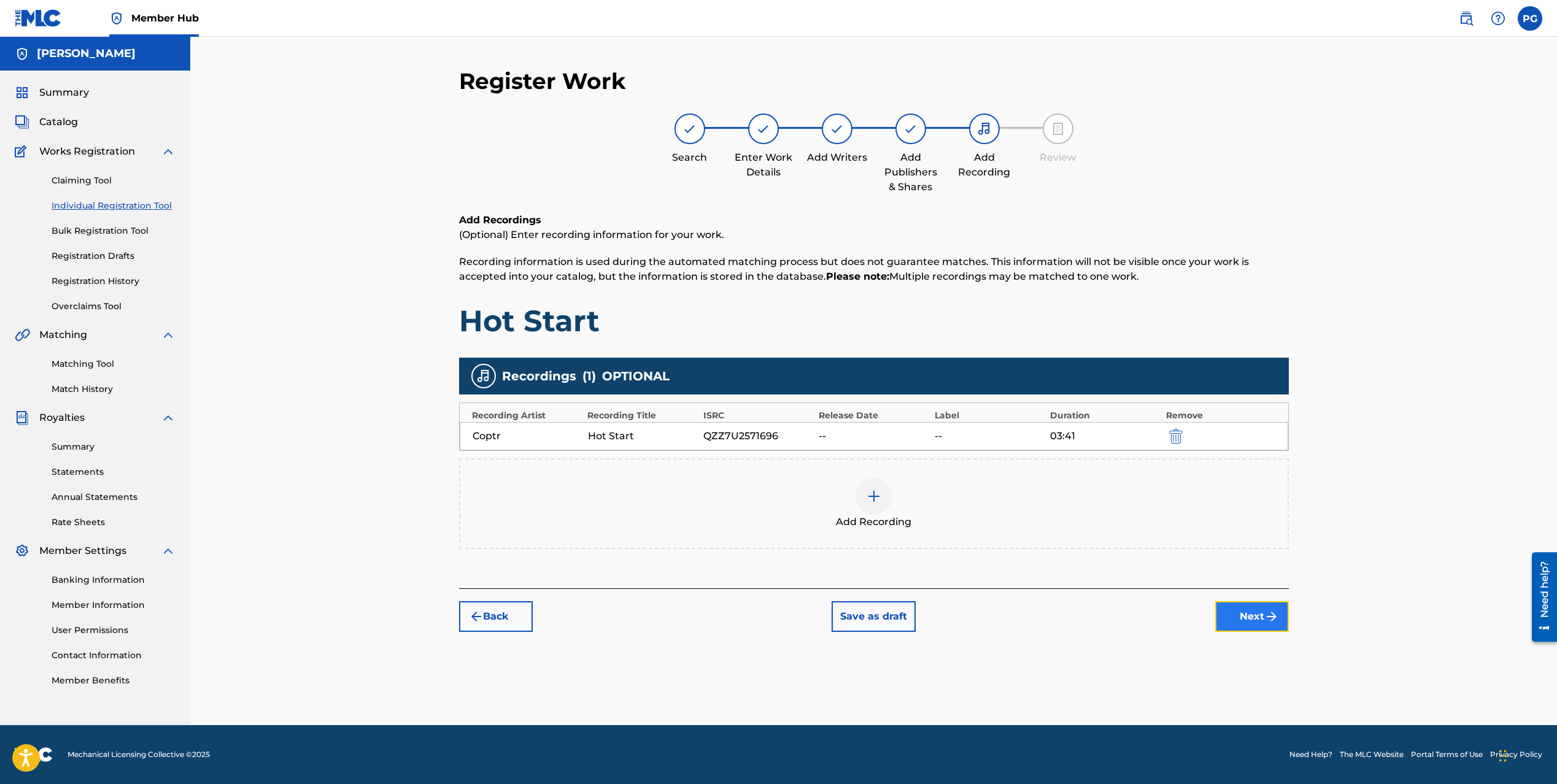
click at [1236, 618] on button "Next" at bounding box center [1252, 617] width 74 height 31
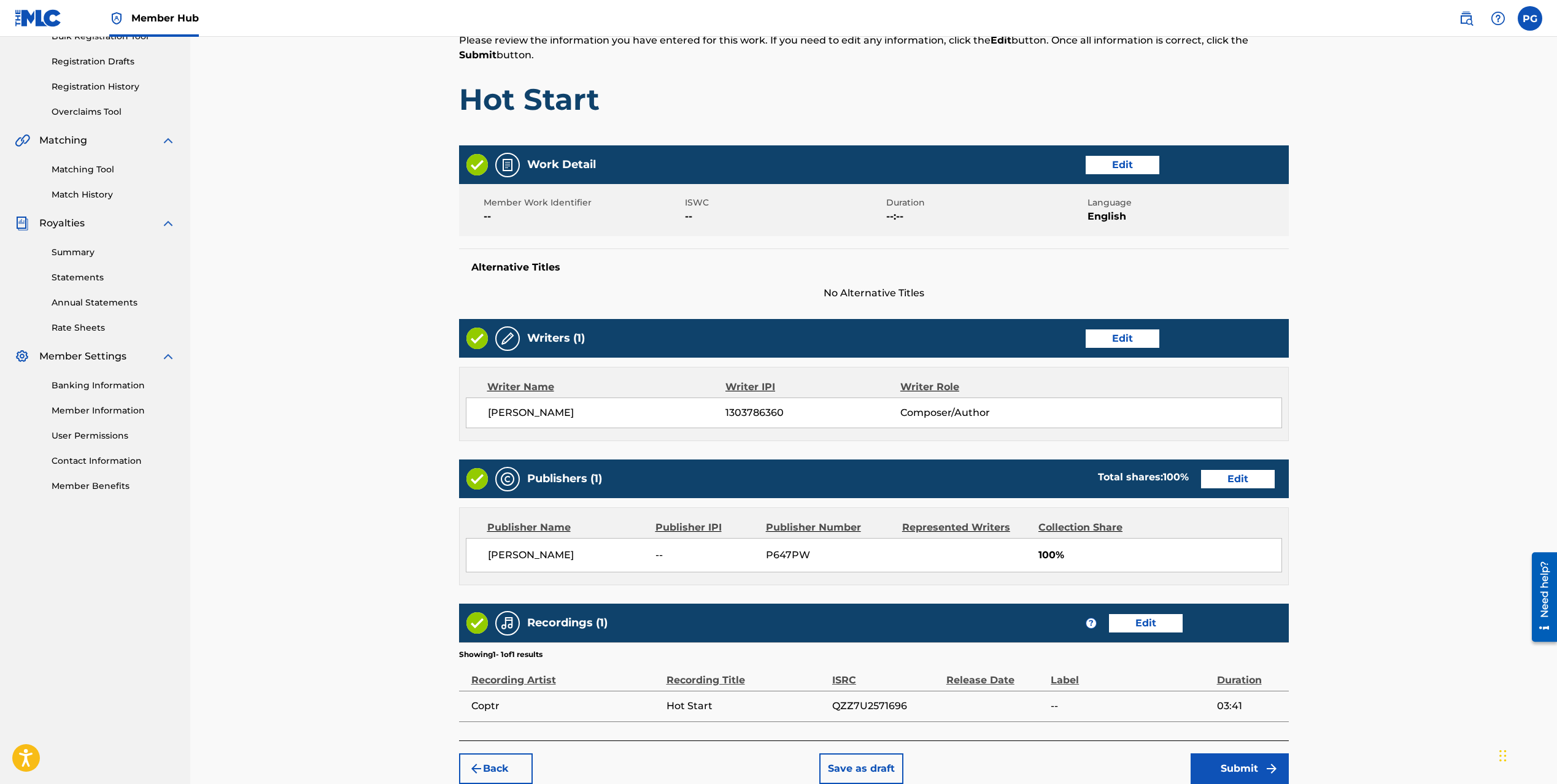
scroll to position [252, 0]
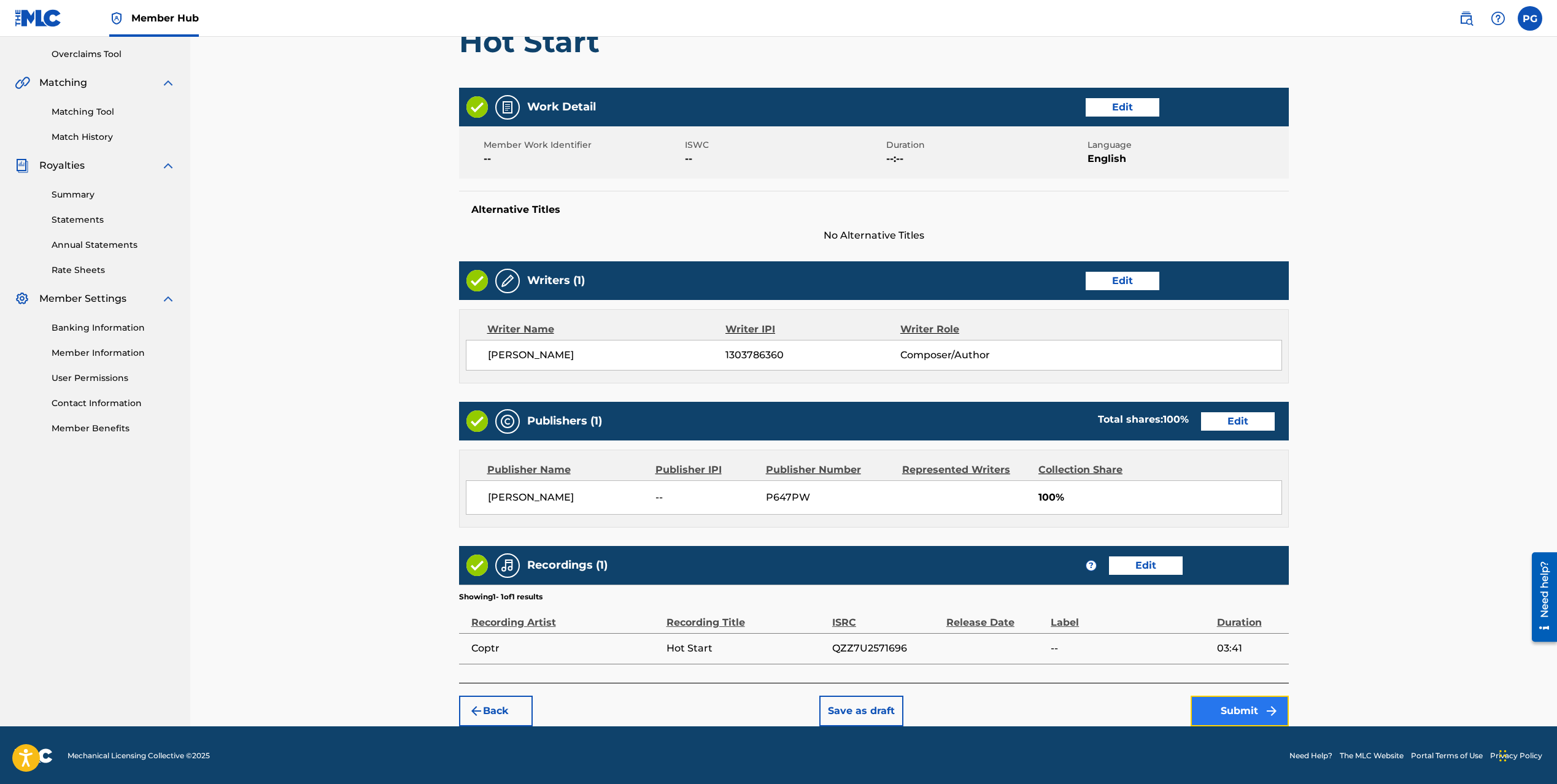
click at [1243, 710] on button "Submit" at bounding box center [1240, 711] width 98 height 31
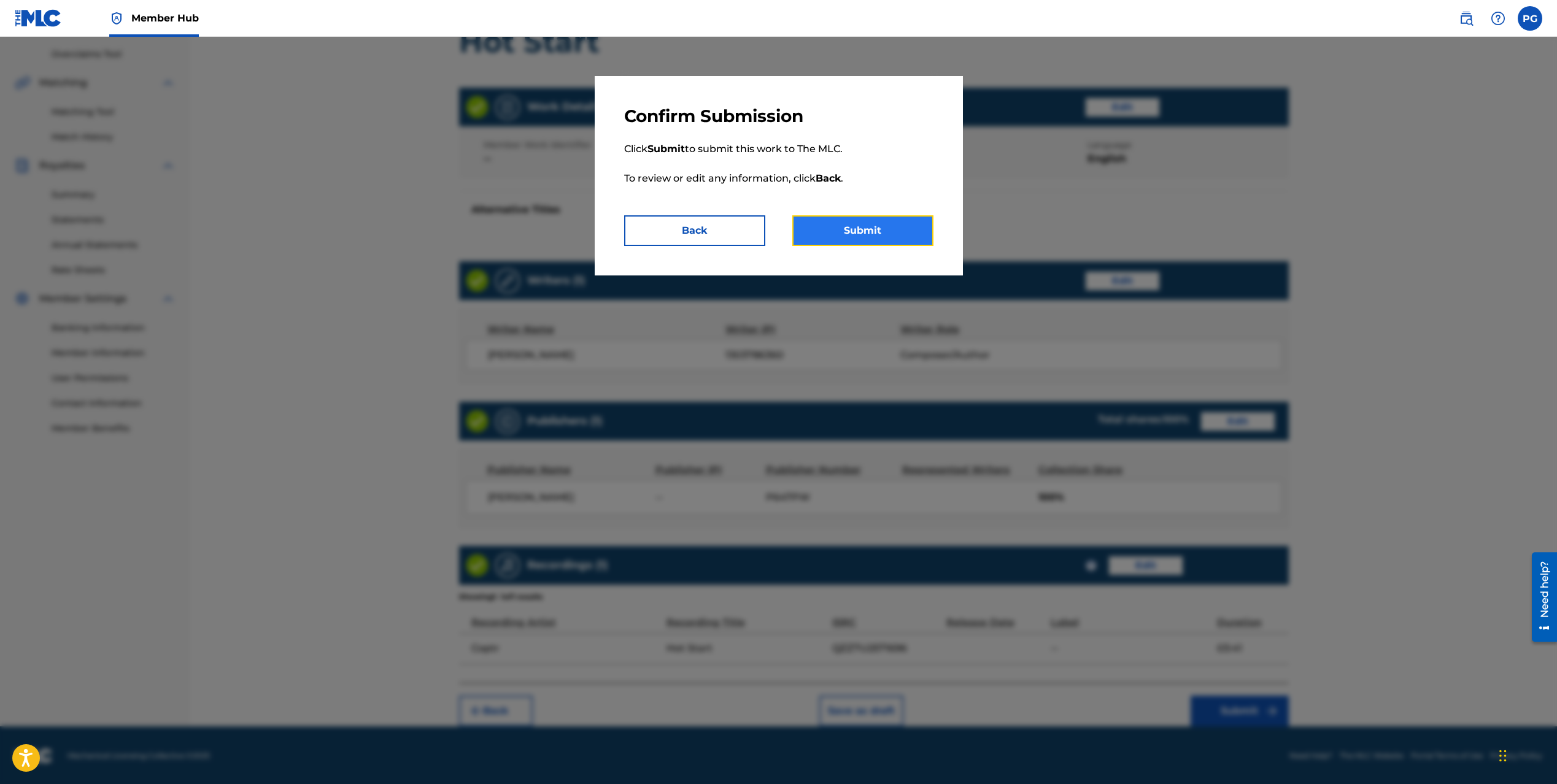
click at [845, 230] on button "Submit" at bounding box center [863, 231] width 142 height 31
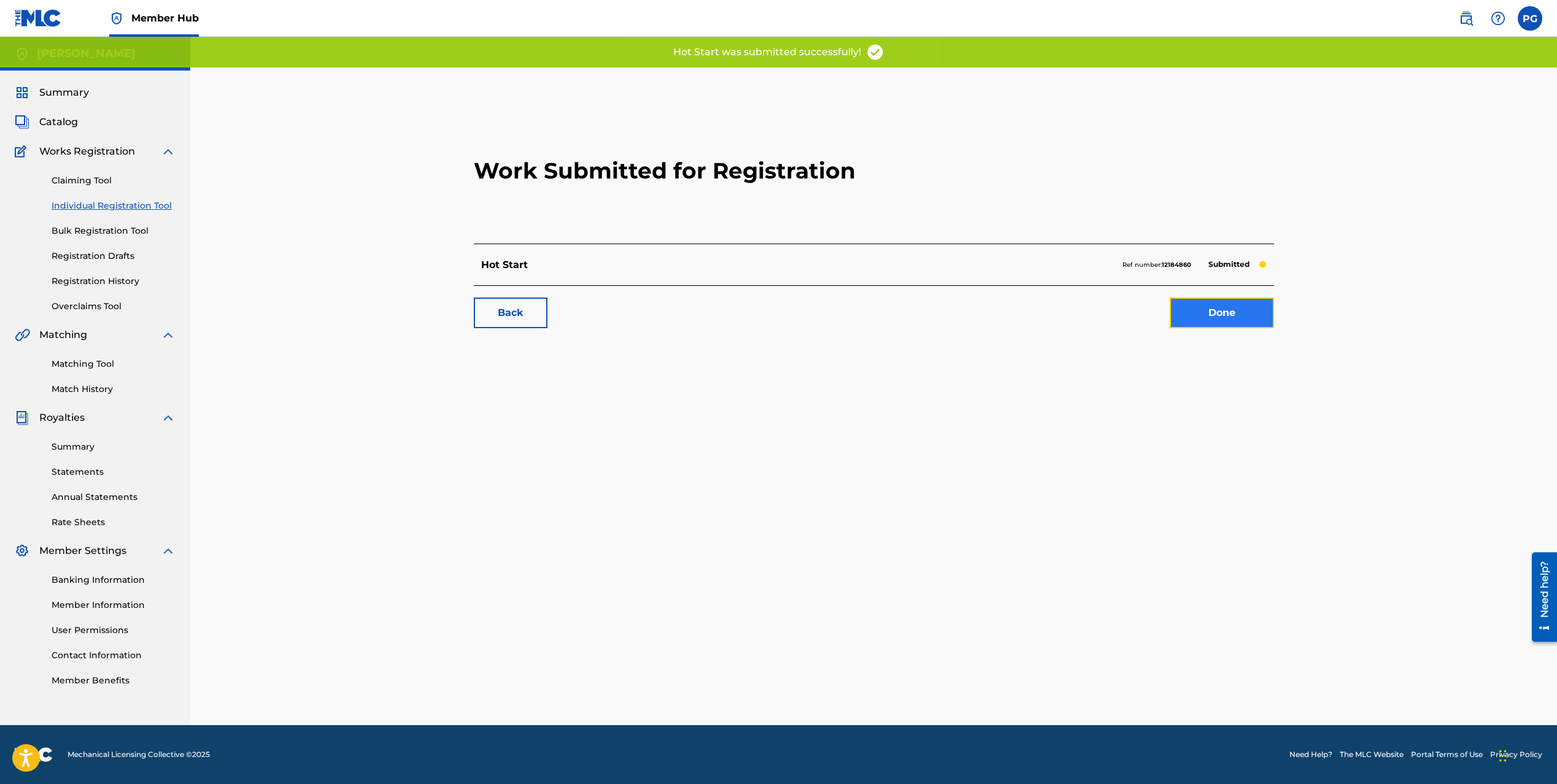
click at [1246, 311] on link "Done" at bounding box center [1222, 313] width 105 height 31
